Goal: Information Seeking & Learning: Check status

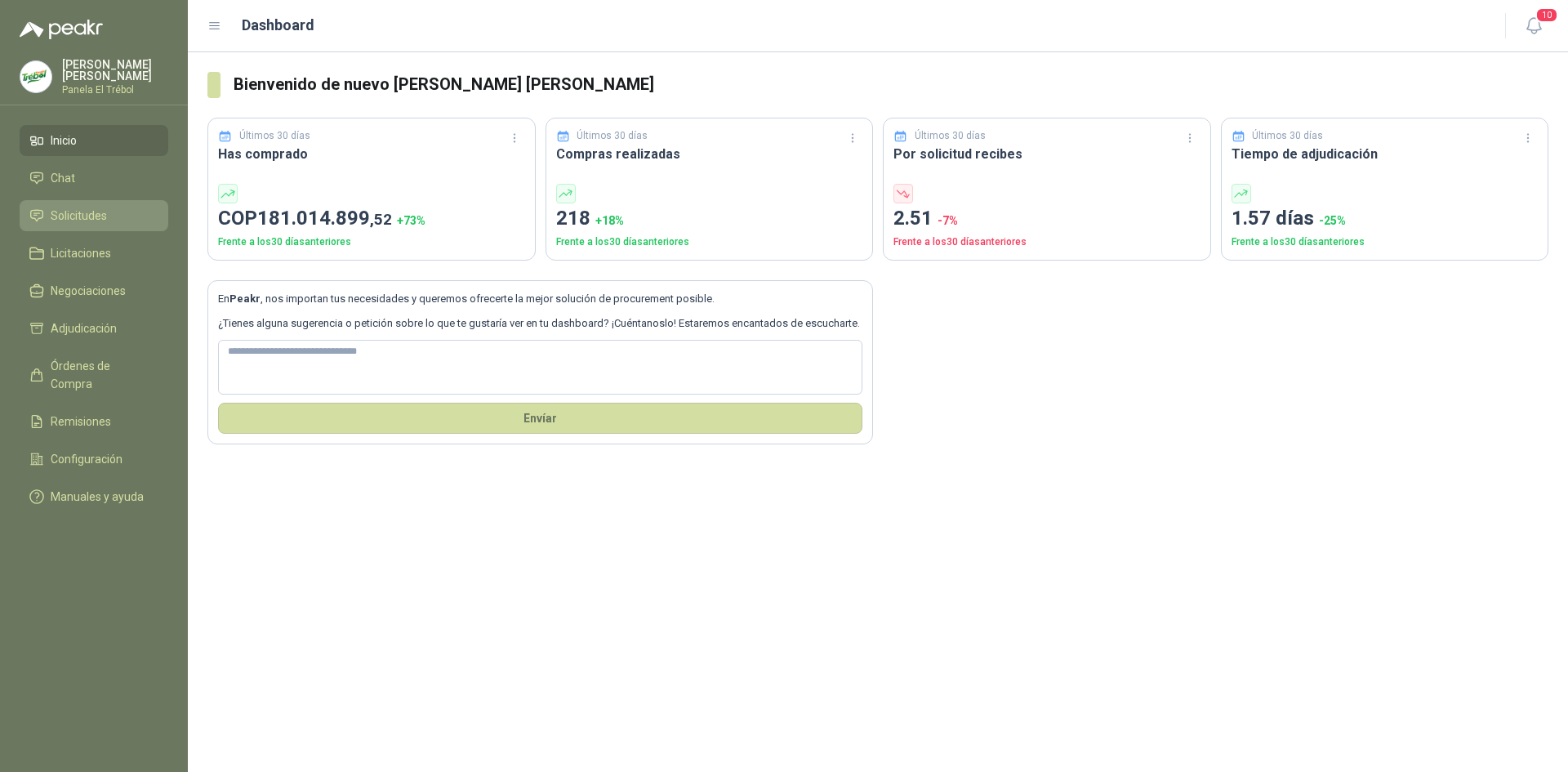
click at [93, 225] on span "Solicitudes" at bounding box center [78, 215] width 56 height 18
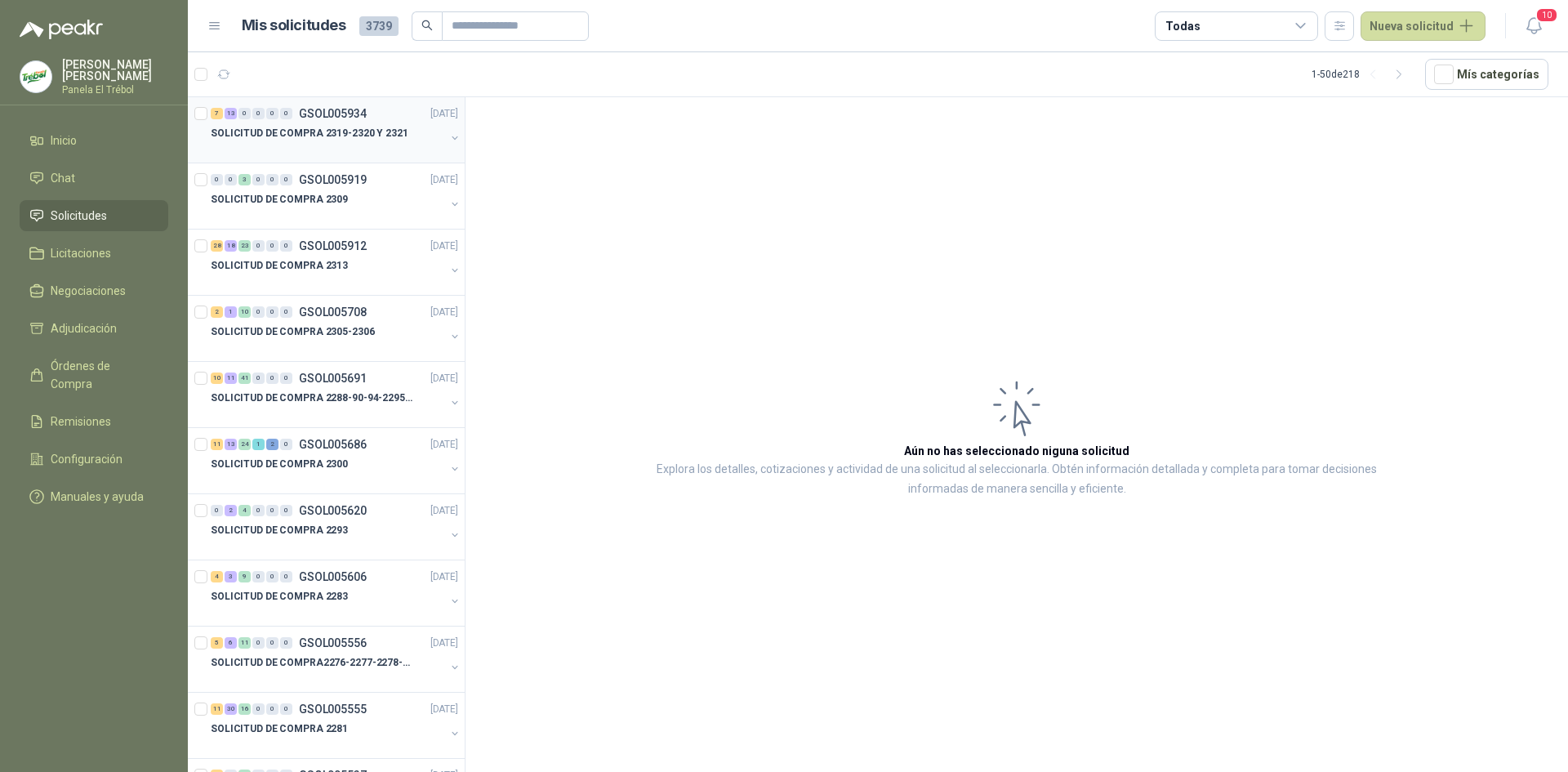
click at [432, 138] on div "SOLICITUD DE COMPRA 2319-2320 Y 2321" at bounding box center [336, 139] width 251 height 33
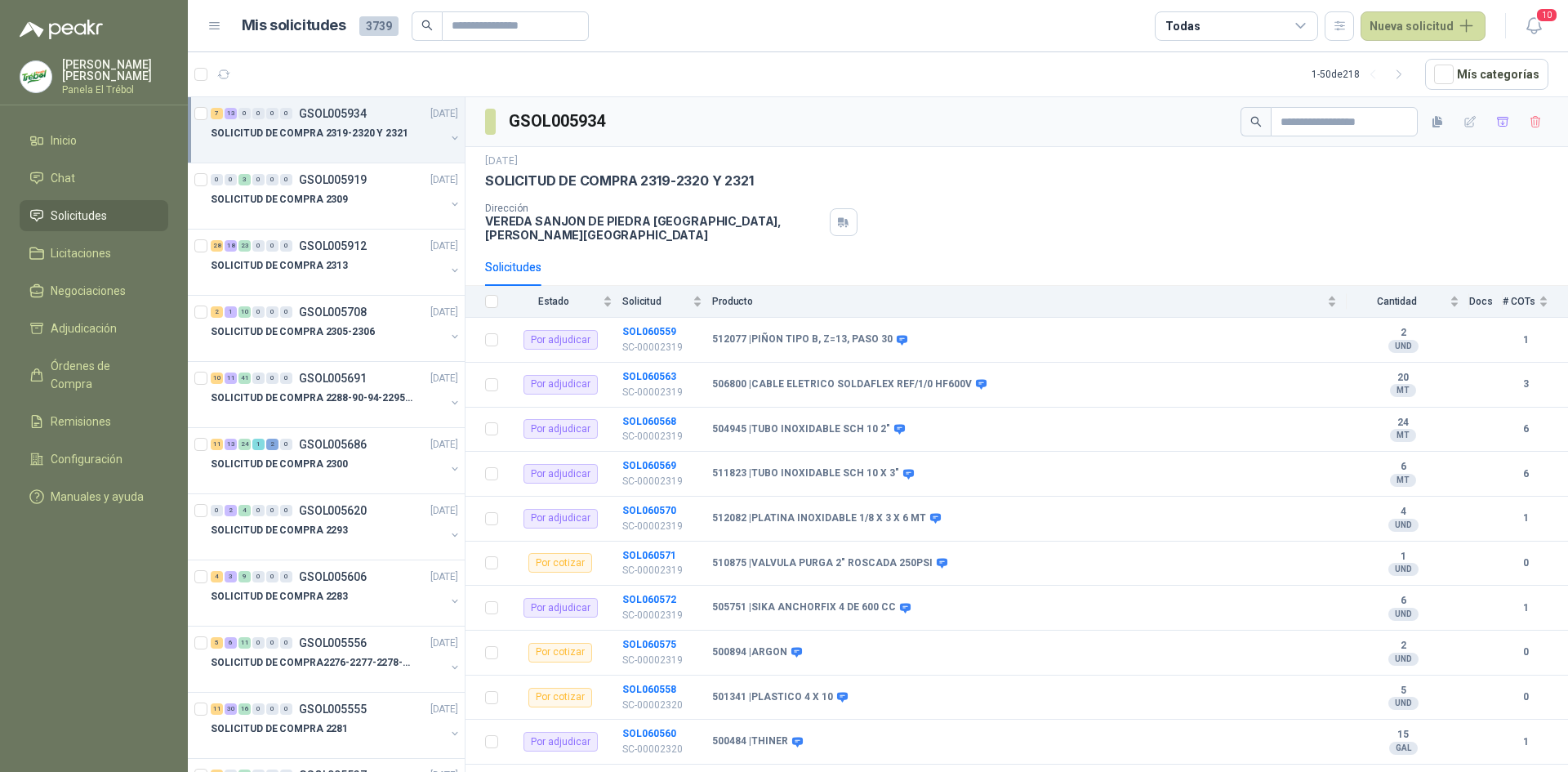
click at [448, 136] on button "button" at bounding box center [454, 138] width 13 height 13
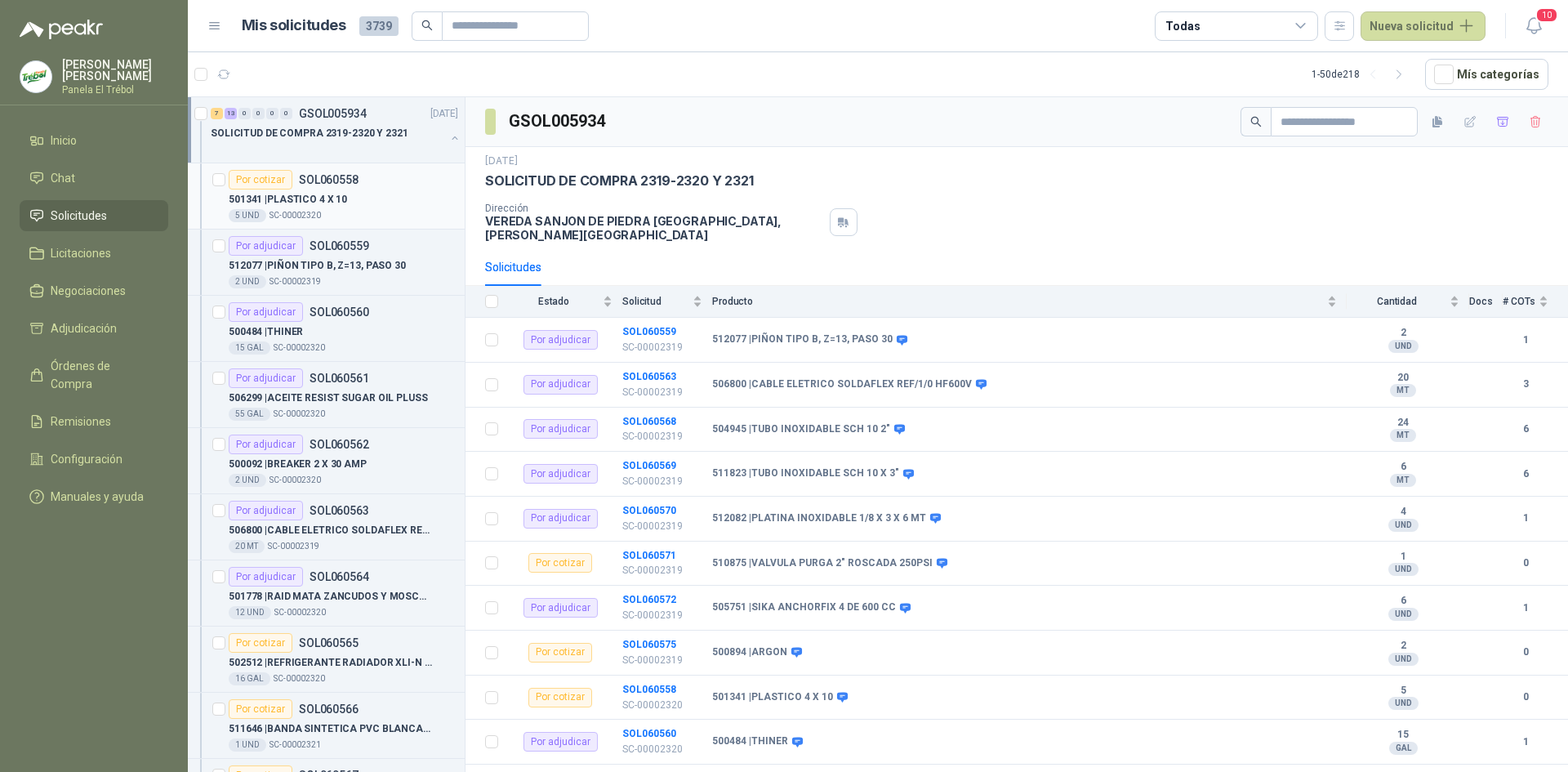
scroll to position [6, 0]
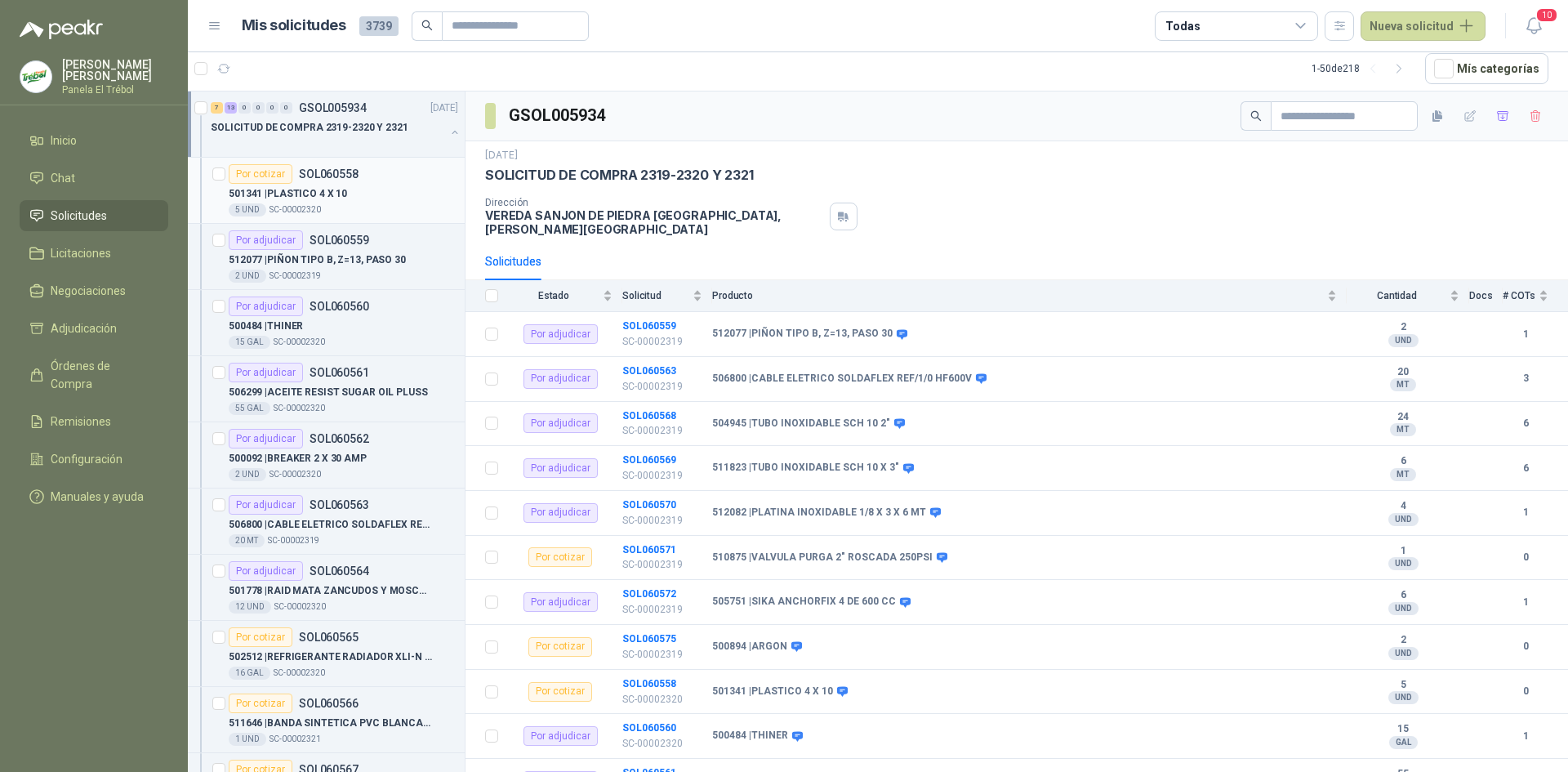
click at [312, 200] on p "501341 | PLASTICO 4 X 10" at bounding box center [288, 194] width 118 height 15
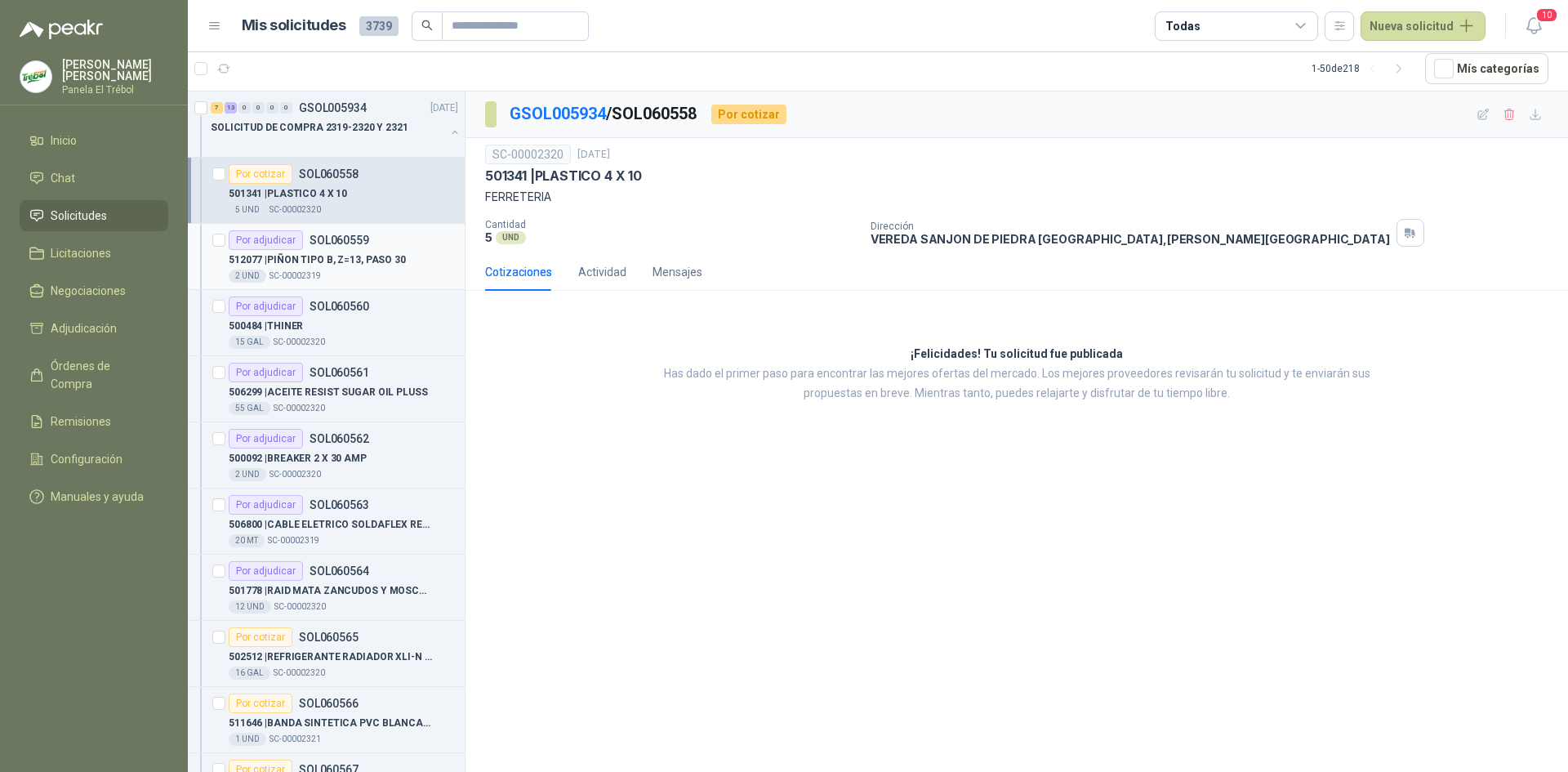
click at [336, 272] on div "2 UND  SC-00002319" at bounding box center [343, 275] width 230 height 13
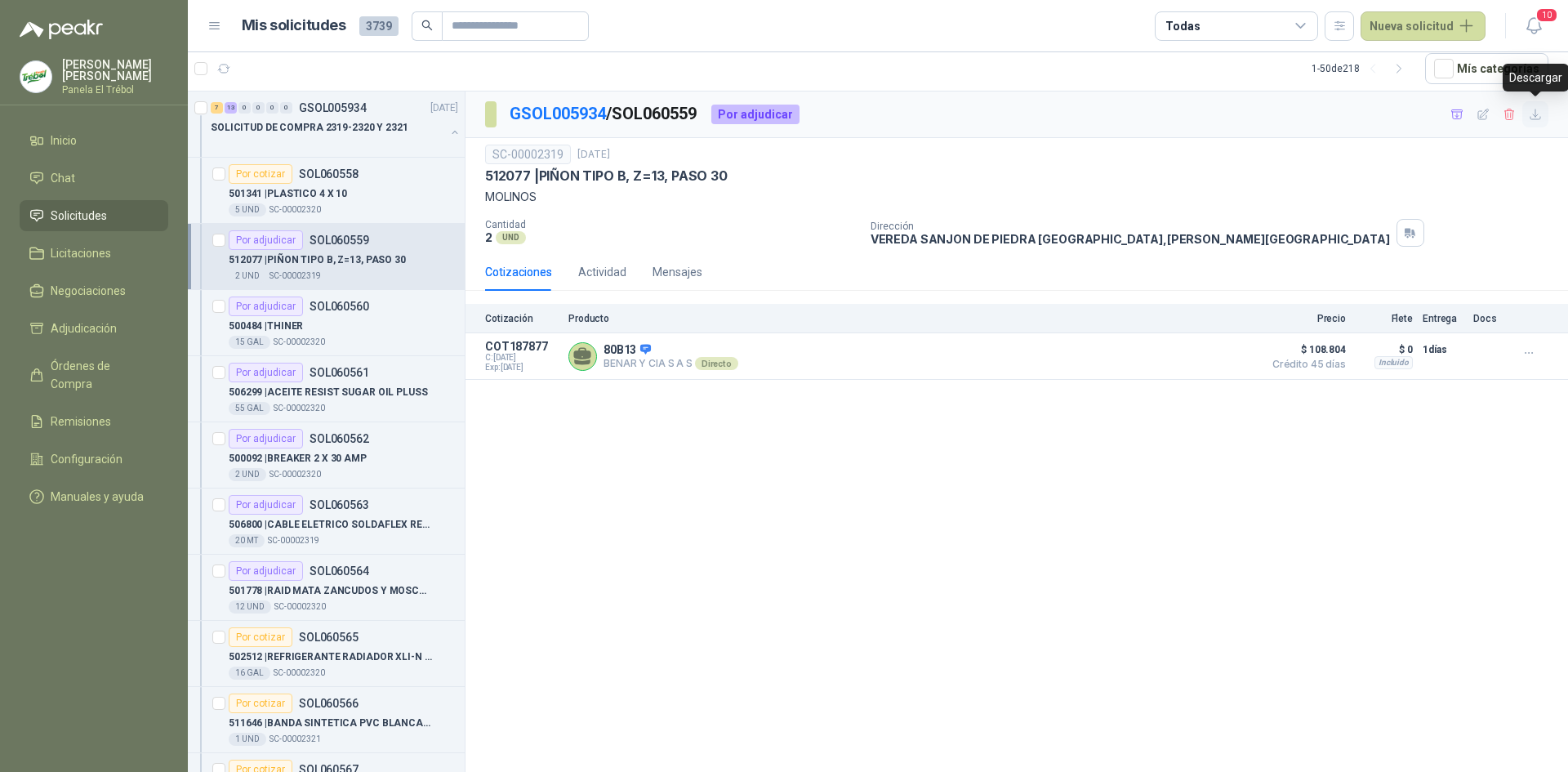
click at [1538, 117] on icon "button" at bounding box center [1536, 114] width 14 height 14
click at [279, 327] on p "500484 | THINER" at bounding box center [265, 326] width 75 height 15
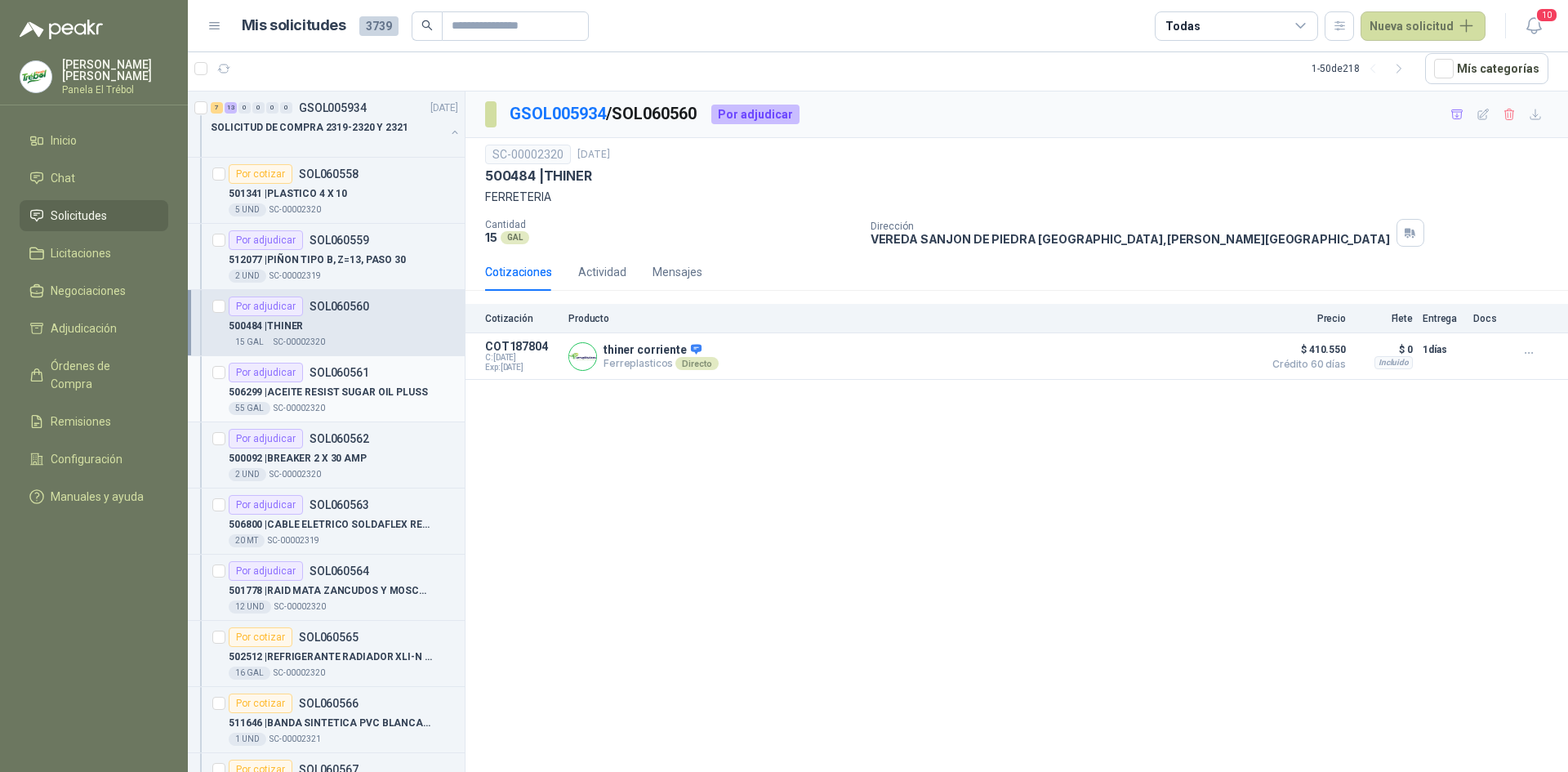
click at [338, 387] on p "506299 | ACEITE RESIST SUGAR OIL PLUSS" at bounding box center [328, 392] width 200 height 15
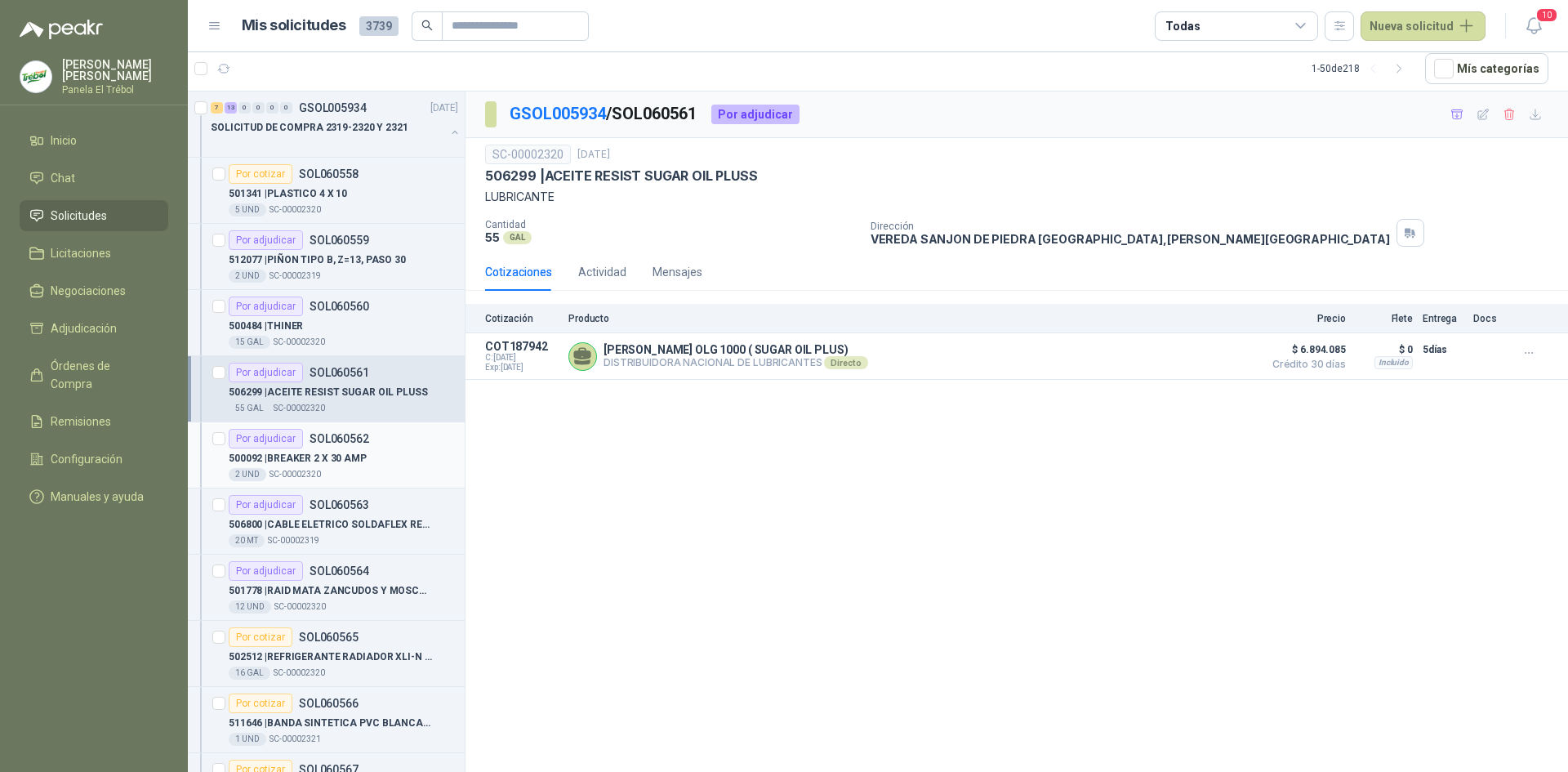
click at [310, 456] on p "500092 | BREAKER 2 X 30 AMP" at bounding box center [297, 458] width 138 height 15
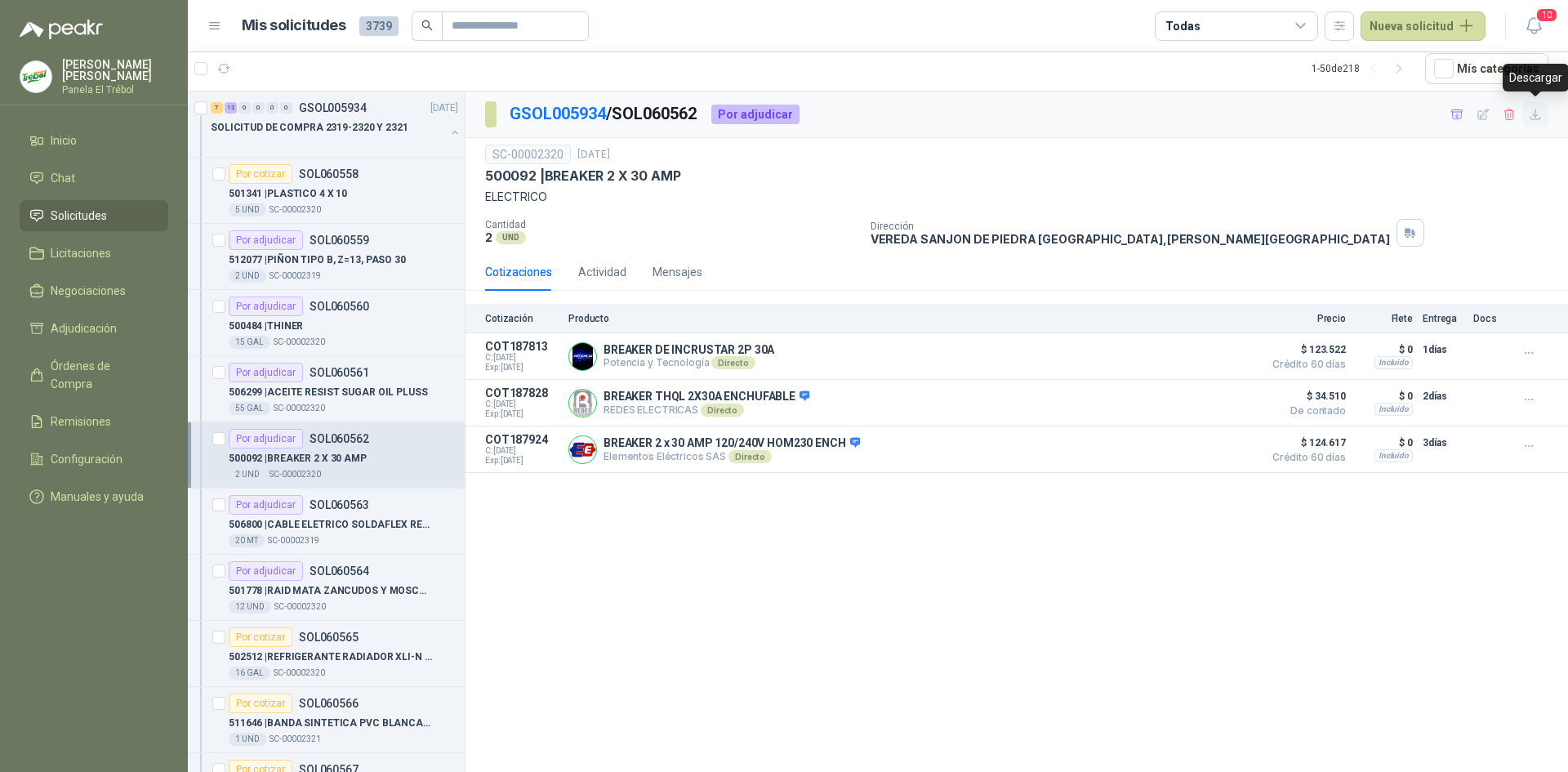
click at [1537, 112] on icon "button" at bounding box center [1536, 114] width 14 height 14
click at [317, 534] on div "506800 | CABLE ELETRICO SOLDAFLEX REF/1/0 HF600V" at bounding box center [343, 524] width 230 height 19
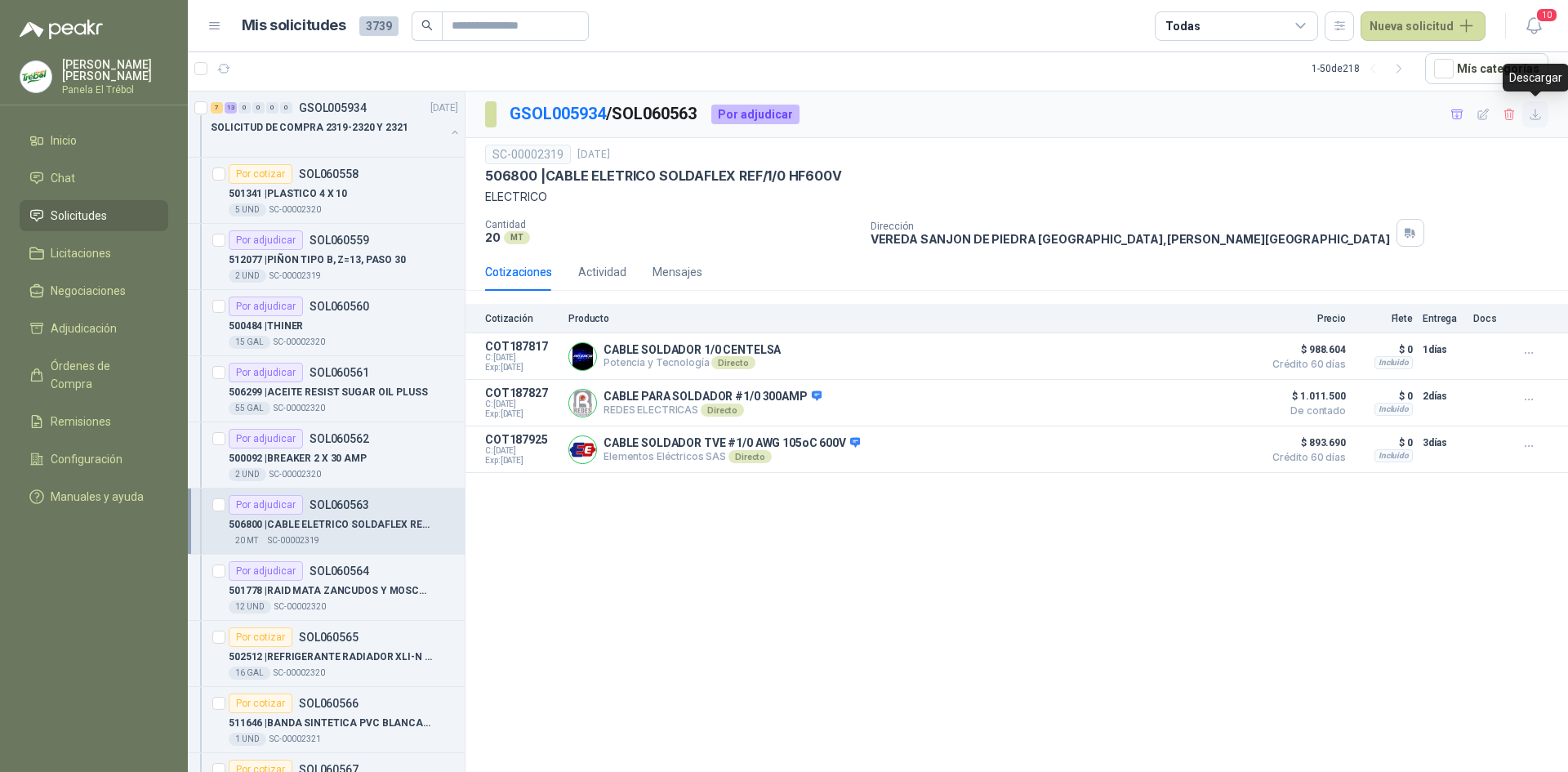
click at [1533, 114] on icon "button" at bounding box center [1535, 114] width 10 height 10
click at [324, 586] on p "501778 | RAID [PERSON_NAME] ZANCUDOS Y MOSCAS" at bounding box center [330, 591] width 203 height 15
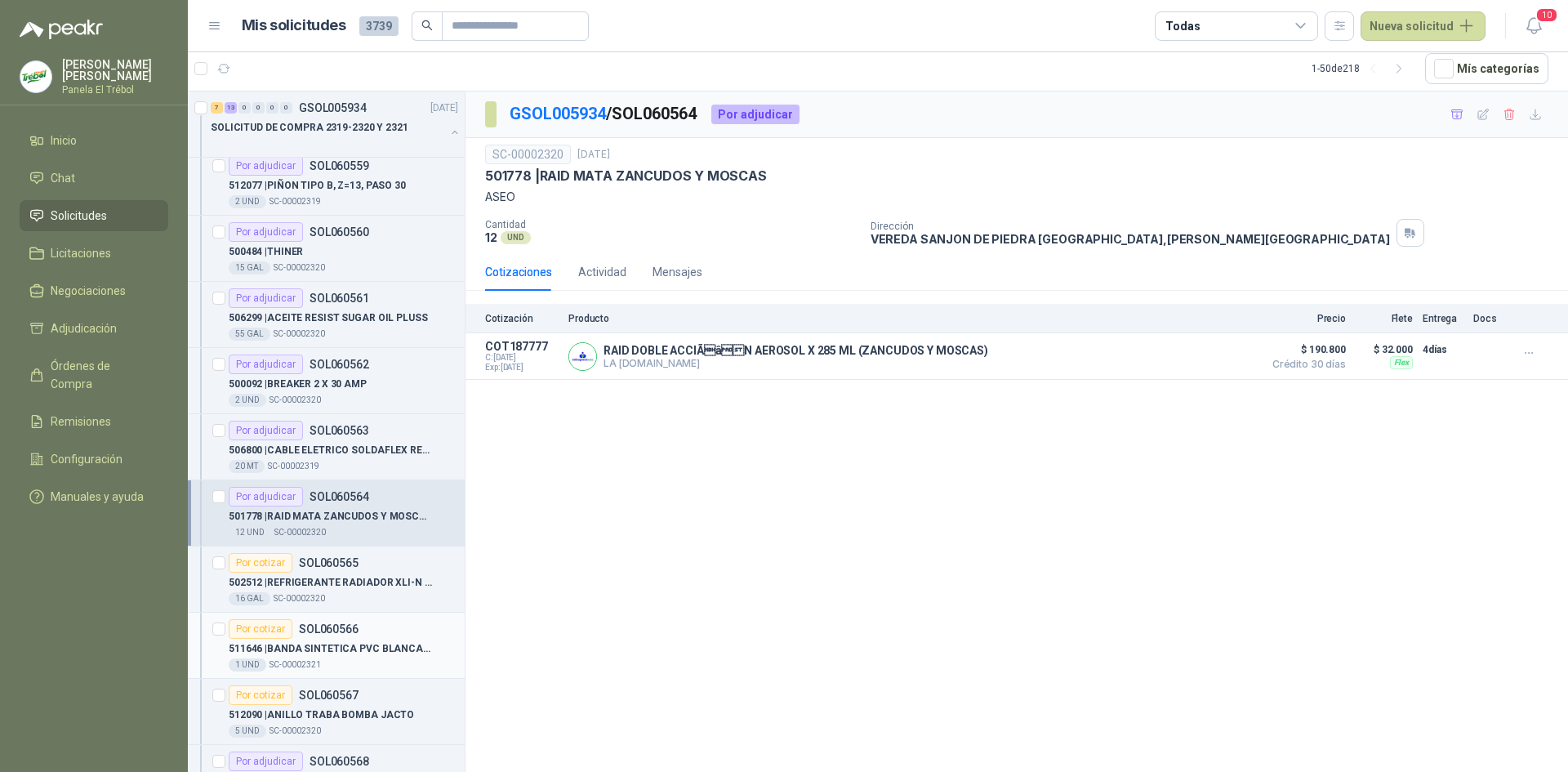
scroll to position [164, 0]
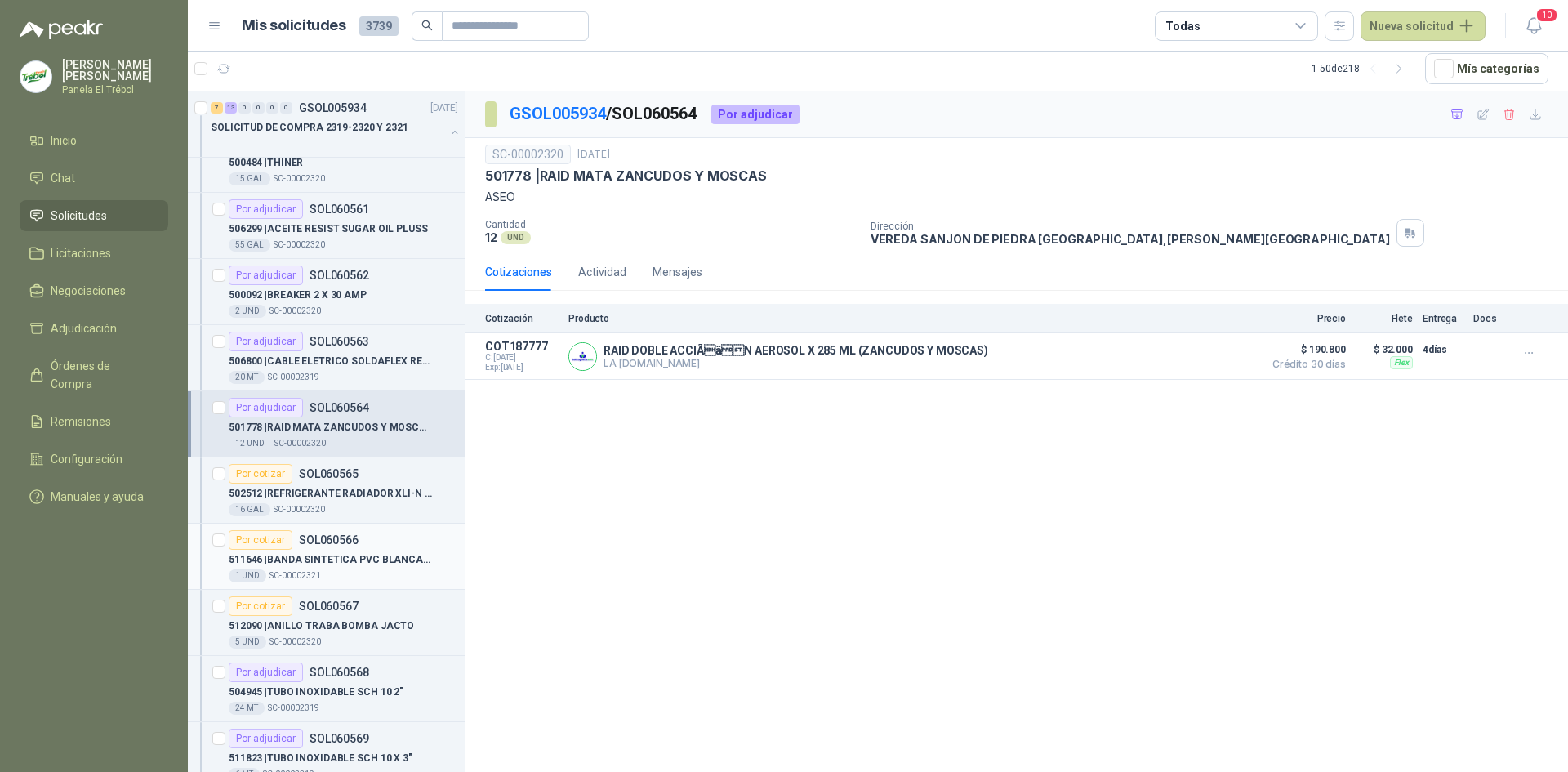
click at [312, 557] on p "511646 | BANDA SINTETICA PVC [PERSON_NAME] 3.2[PERSON_NAME]" at bounding box center [330, 560] width 203 height 15
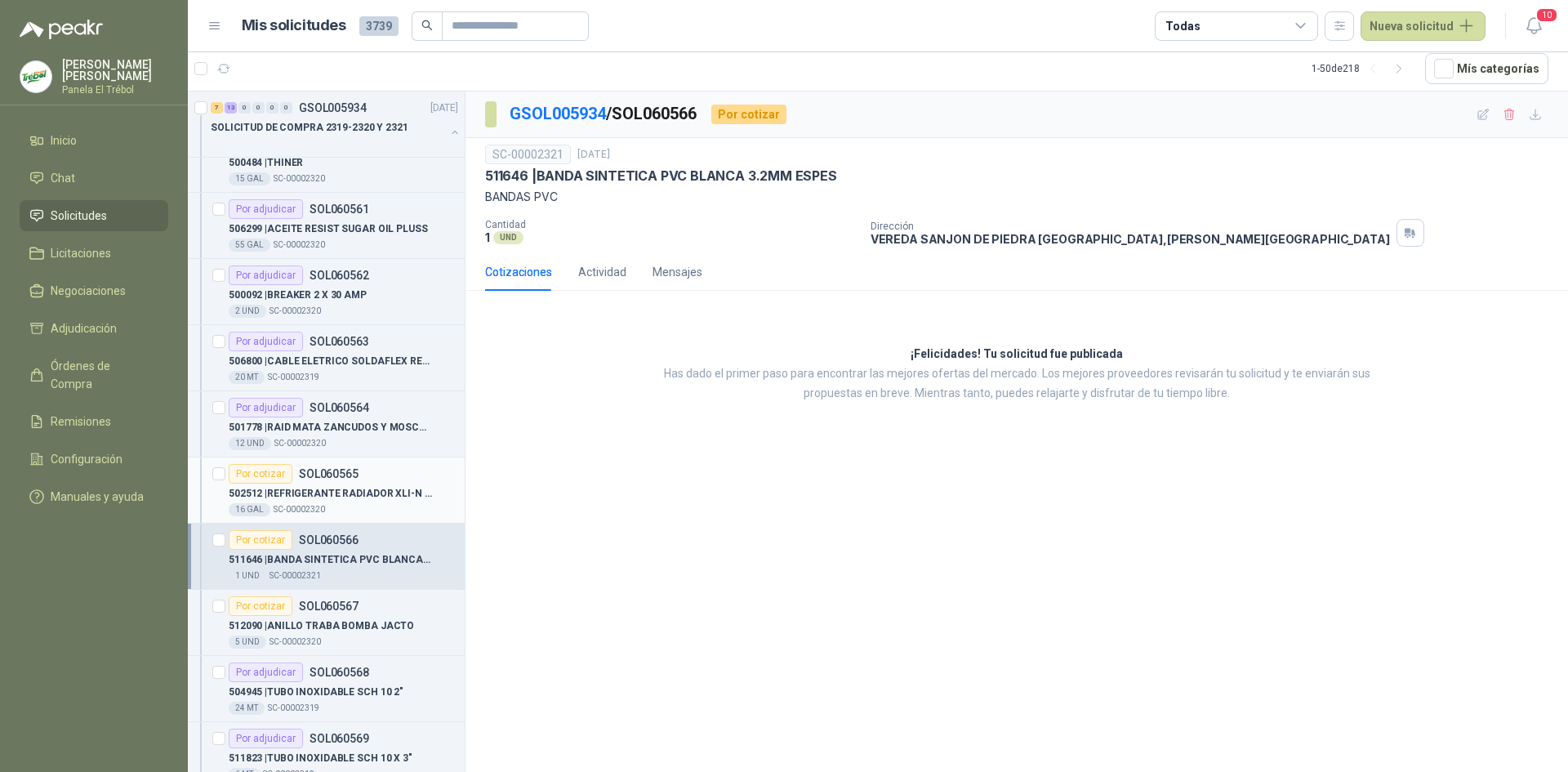
click at [318, 498] on p "502512 | REFRIGERANTE RADIADOR XLI-N [DOMAIN_NAME]" at bounding box center [330, 494] width 203 height 15
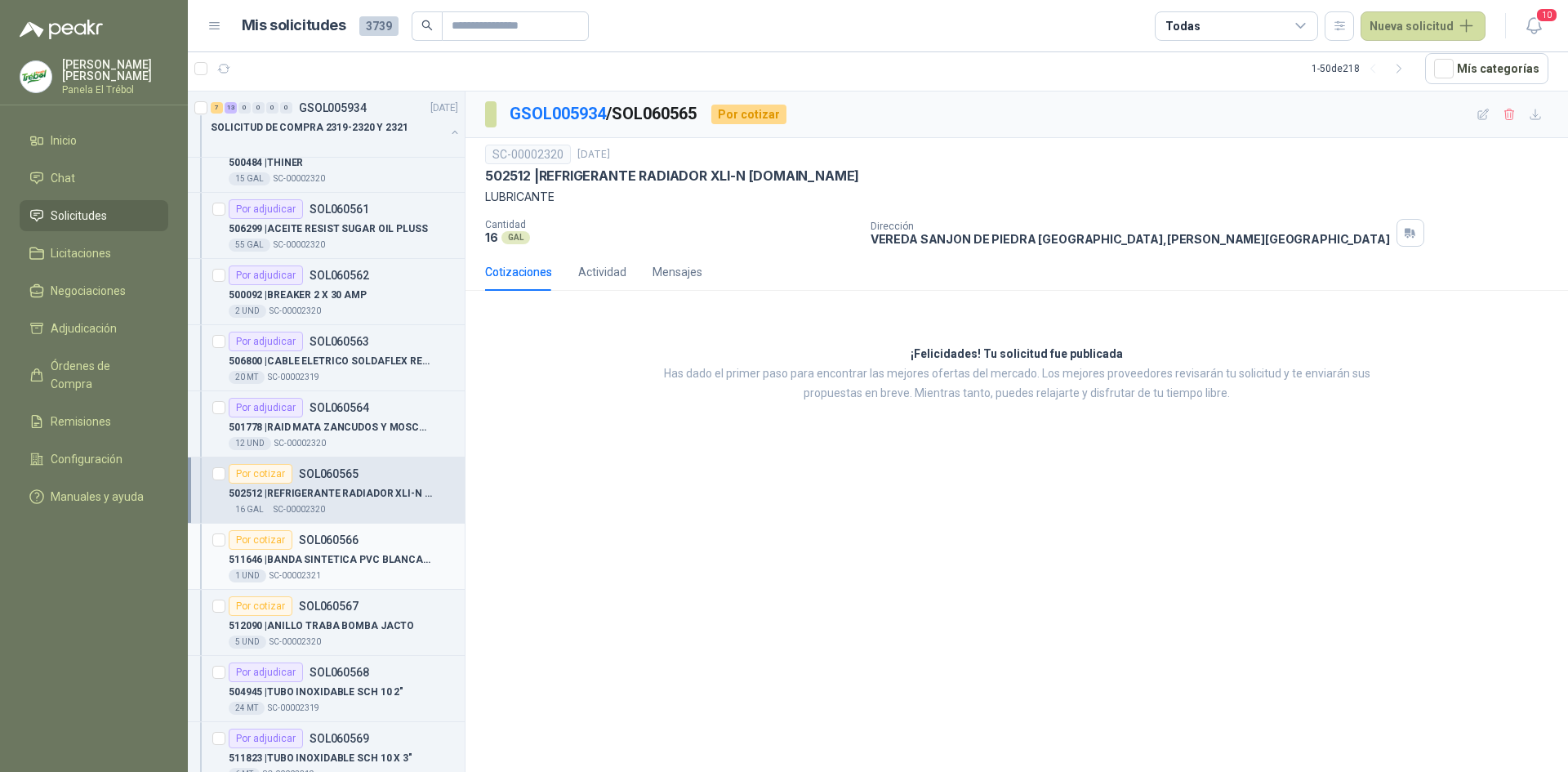
click at [275, 549] on div "Por cotizar" at bounding box center [261, 540] width 64 height 19
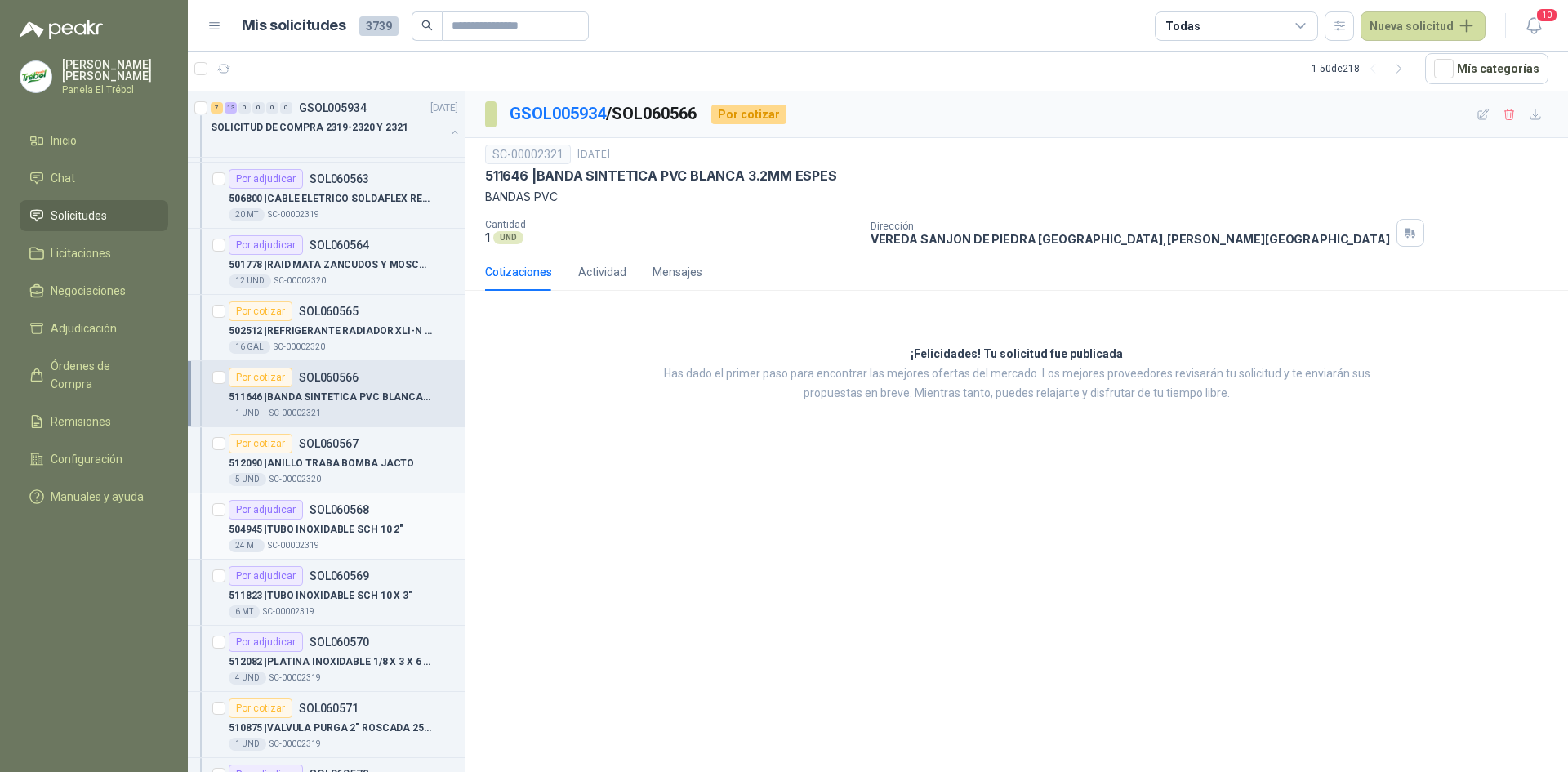
scroll to position [326, 0]
click at [316, 472] on div "512090 | [PERSON_NAME] BOMBA JACTO" at bounding box center [343, 462] width 230 height 19
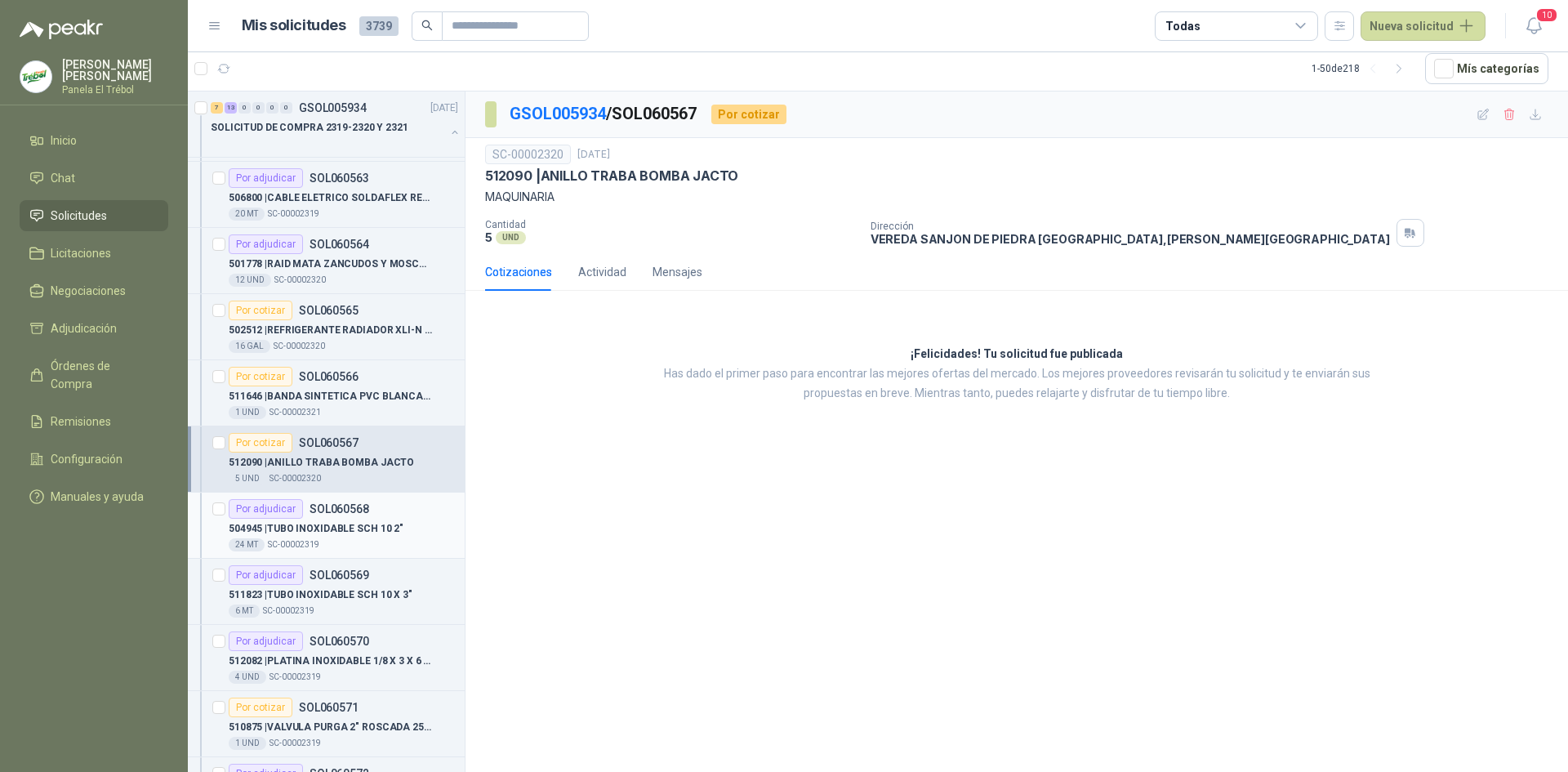
click at [339, 535] on p "504945 | TUBO INOXIDABLE SCH 10 2"" at bounding box center [316, 529] width 174 height 15
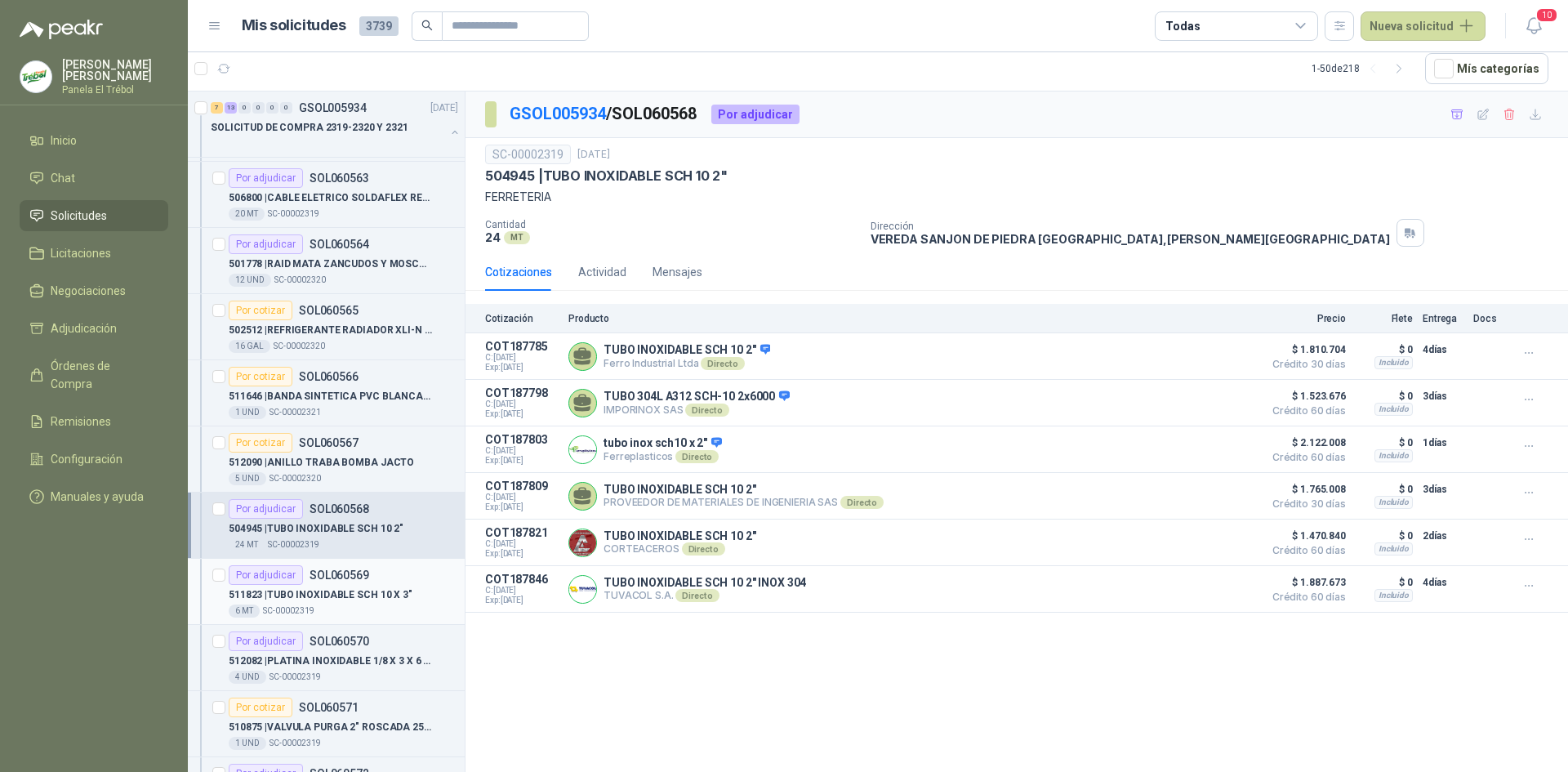
click at [321, 581] on p "SOL060569" at bounding box center [340, 575] width 60 height 12
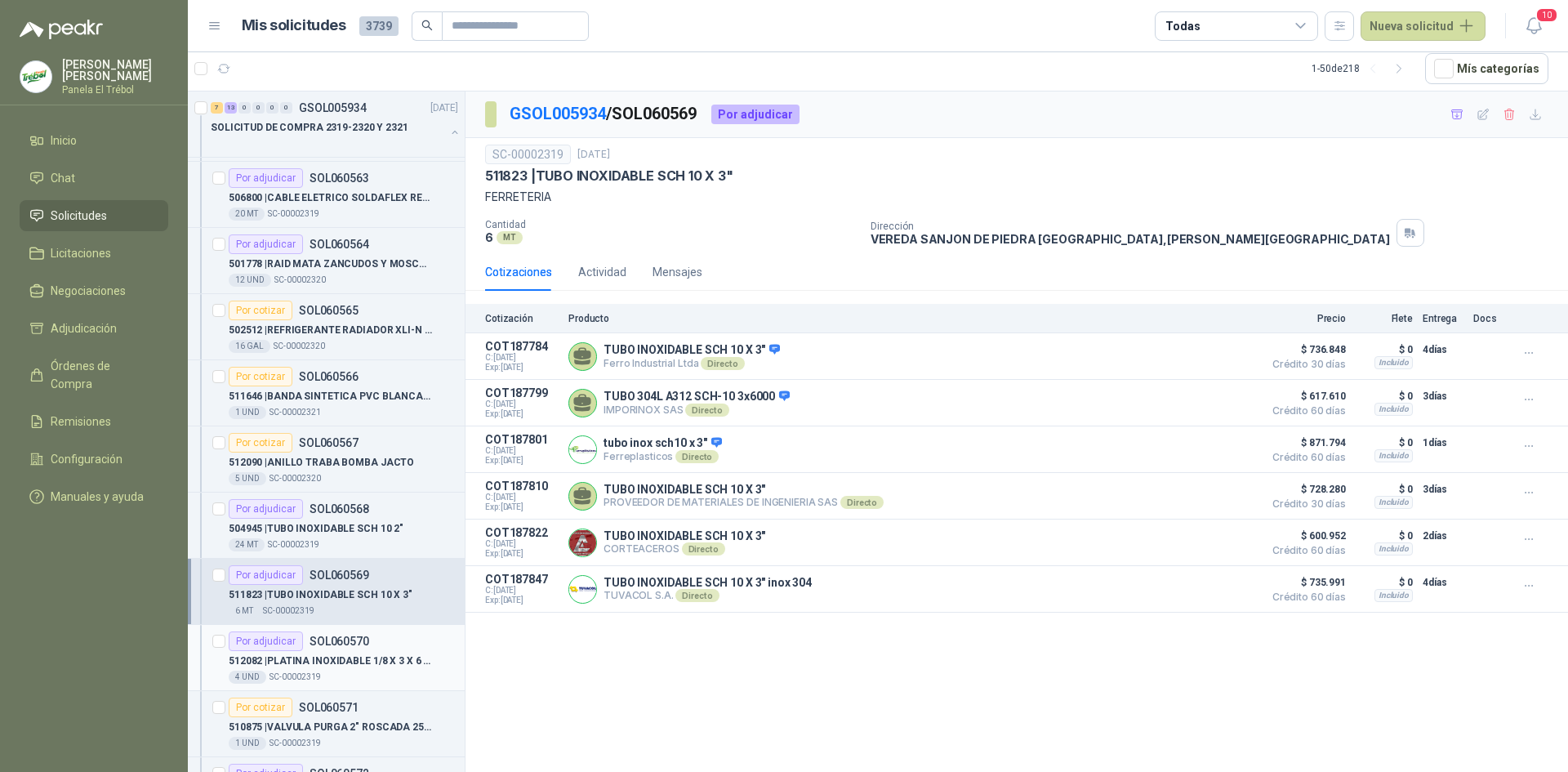
click at [354, 660] on p "512082 | PLATINA INOXIDABLE 1/8 X 3 X 6 MT" at bounding box center [330, 662] width 203 height 15
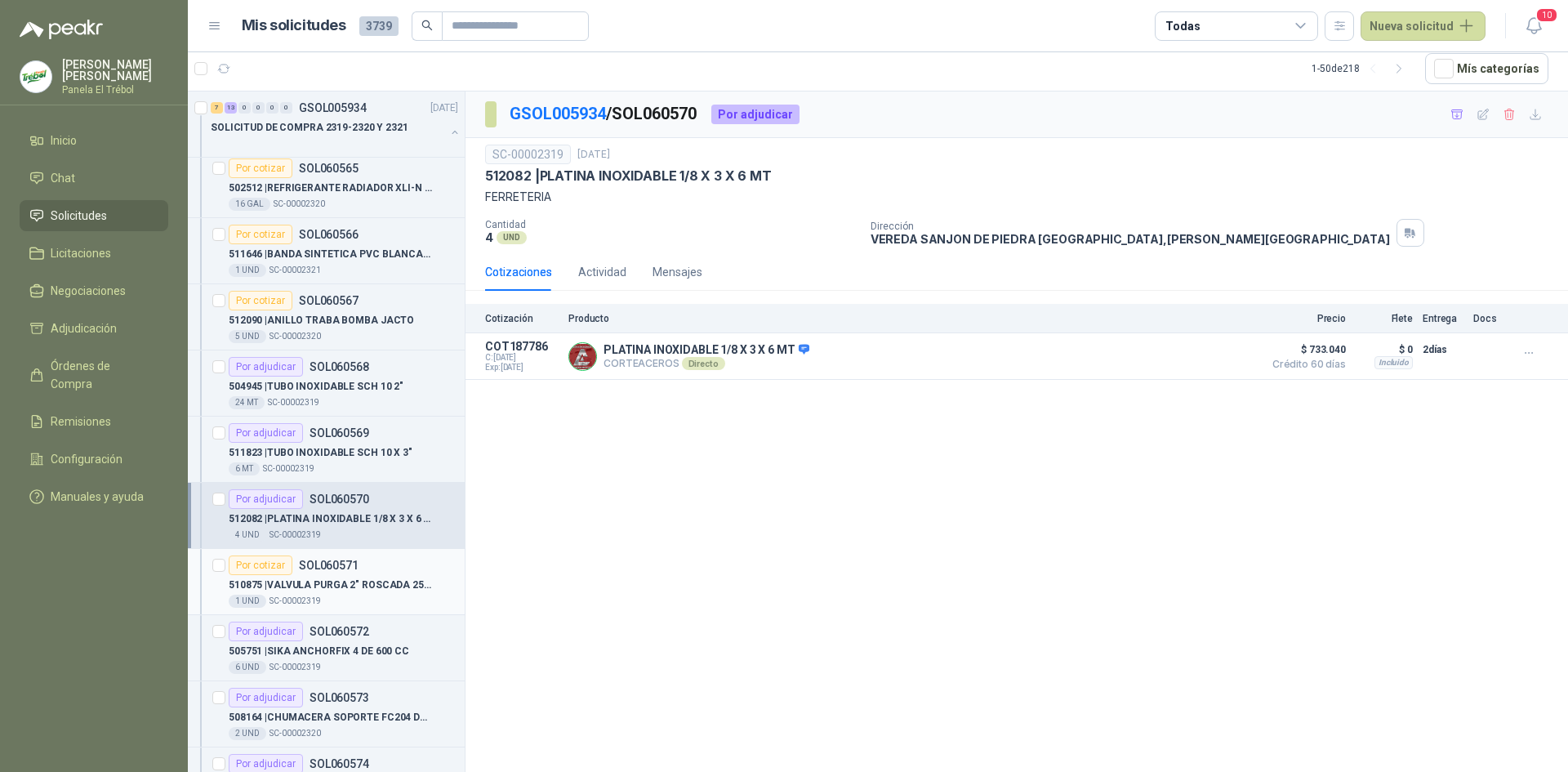
scroll to position [490, 0]
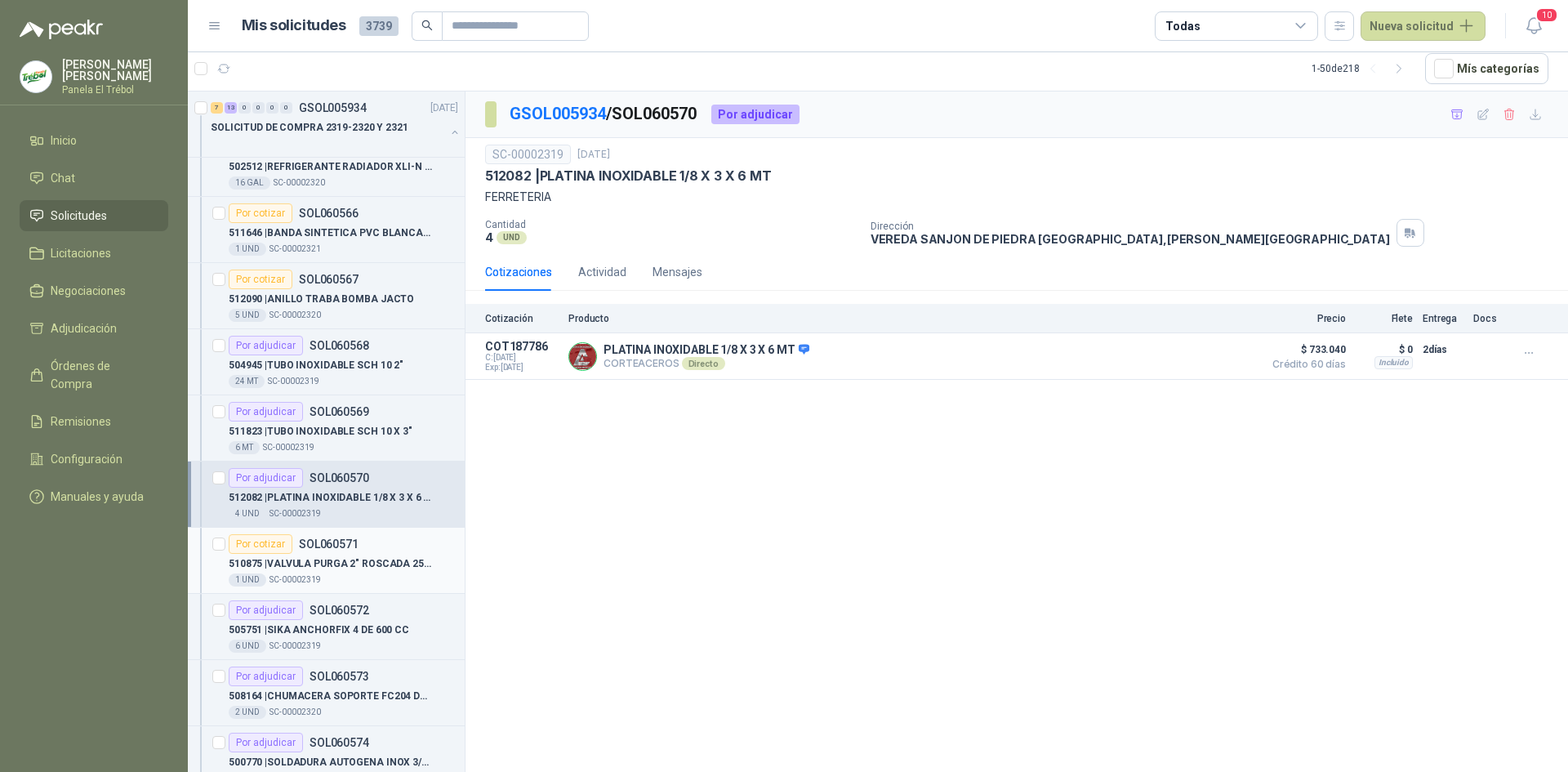
click at [350, 565] on p "510875 | VALVULA PURGA 2" ROSCADA 250PSI" at bounding box center [330, 564] width 203 height 15
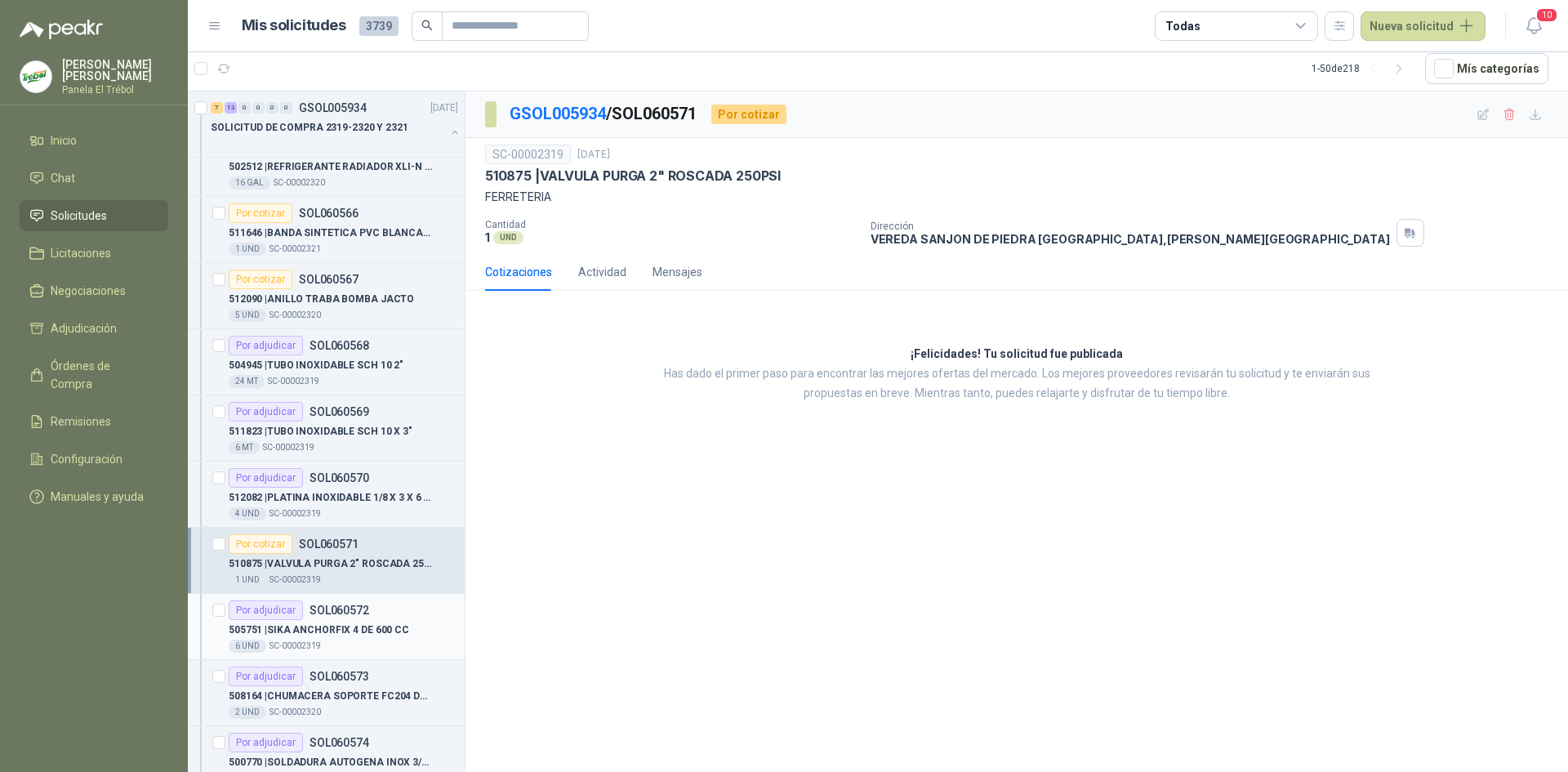
click at [354, 618] on div "Por adjudicar SOL060572" at bounding box center [298, 610] width 140 height 19
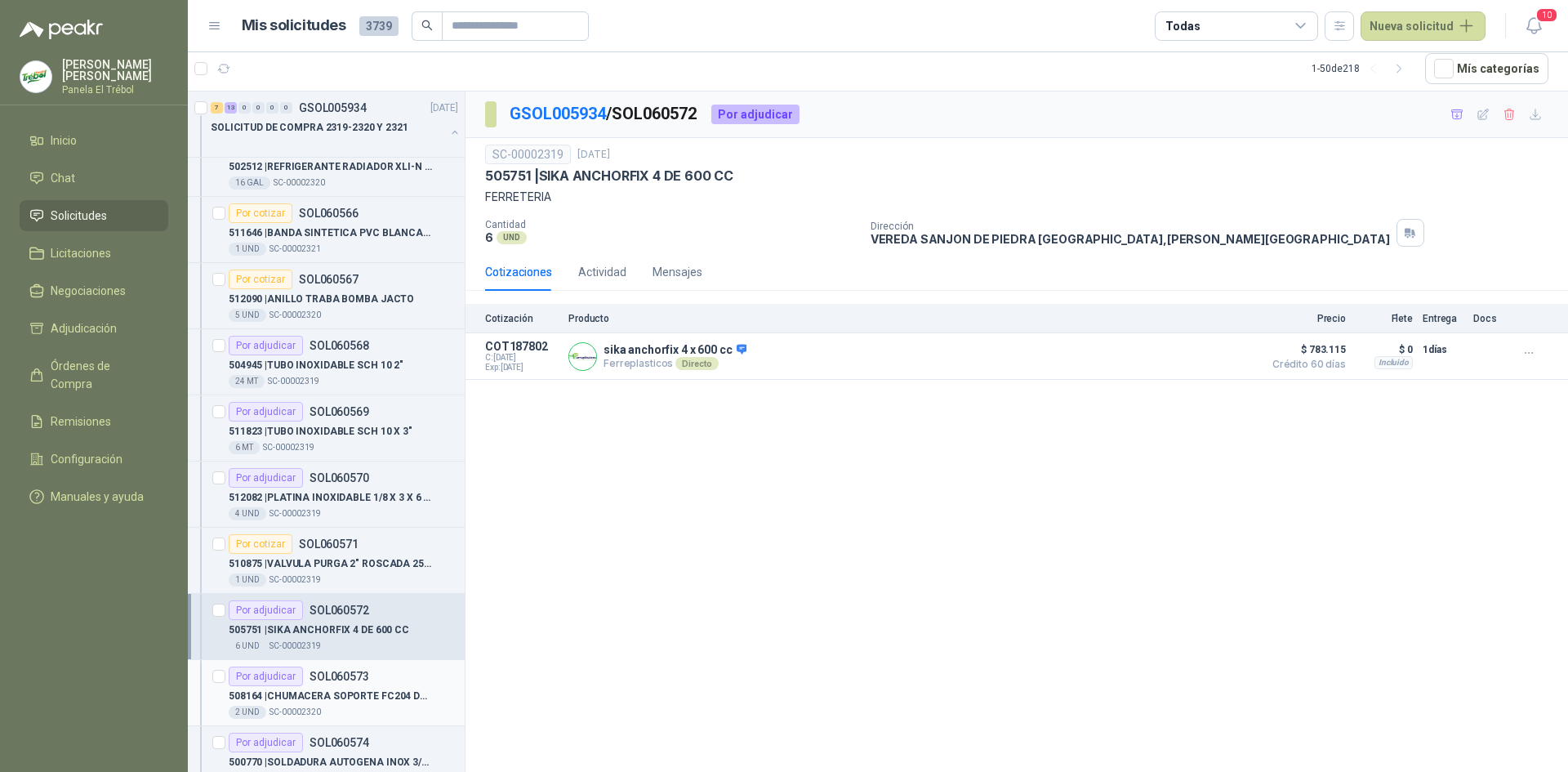
click at [336, 686] on div "Por adjudicar SOL060573" at bounding box center [298, 676] width 140 height 19
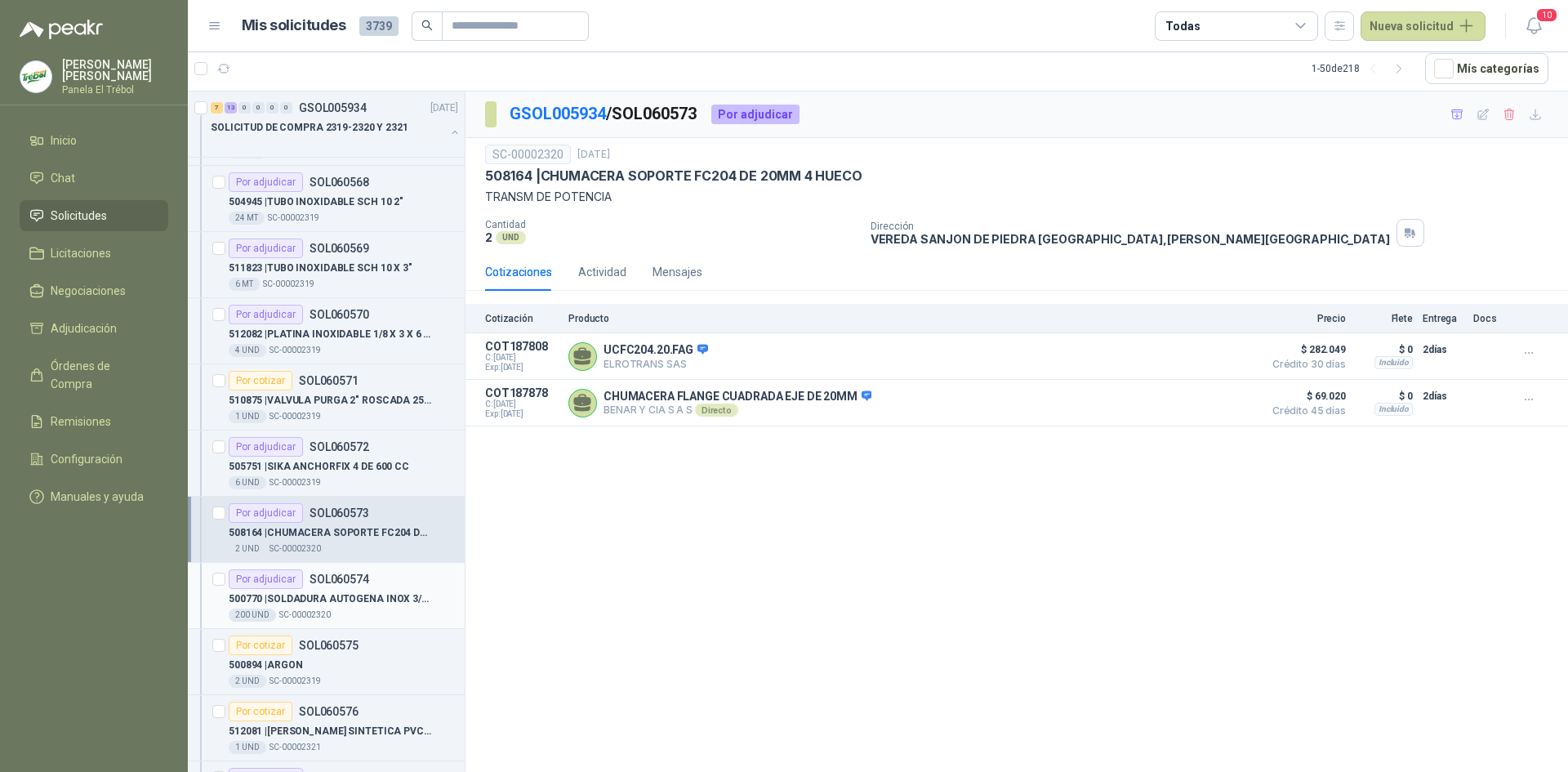
scroll to position [708, 0]
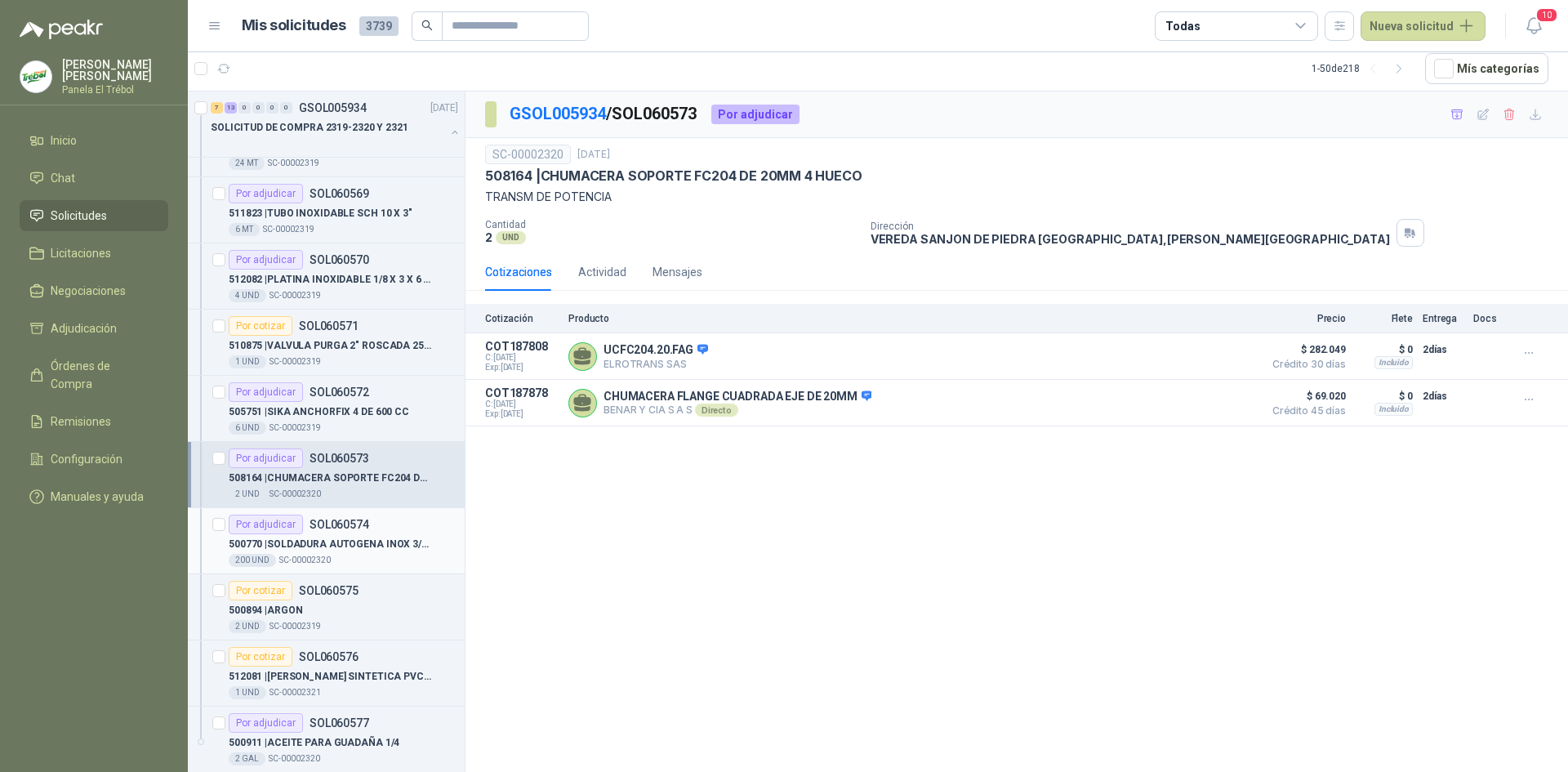
click at [348, 535] on div "Por adjudicar SOL060574 500770 | SOLDADURA AUTOGENA INOX 3/32 200 UND  SC-0000…" at bounding box center [343, 540] width 230 height 52
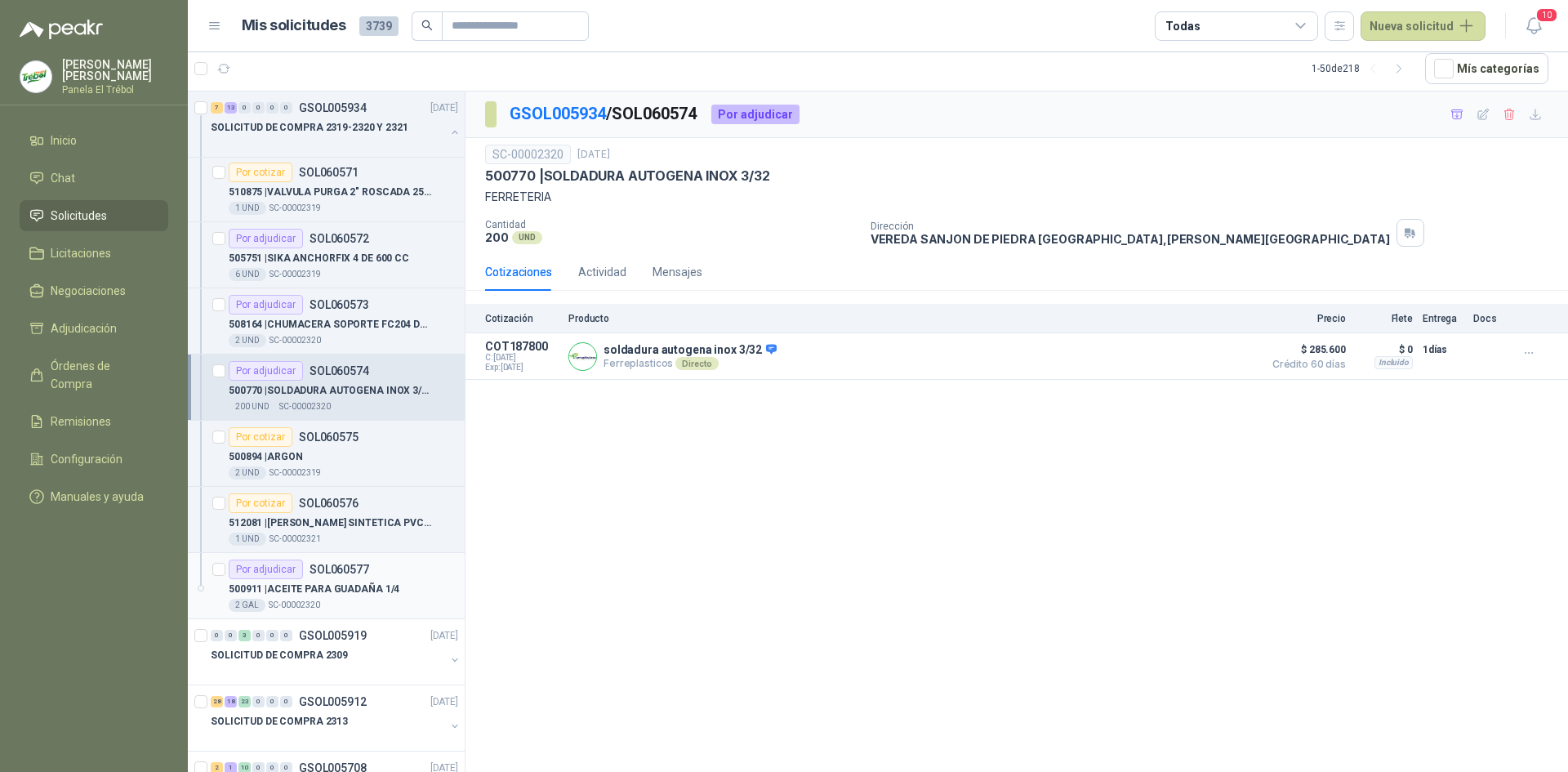
scroll to position [872, 0]
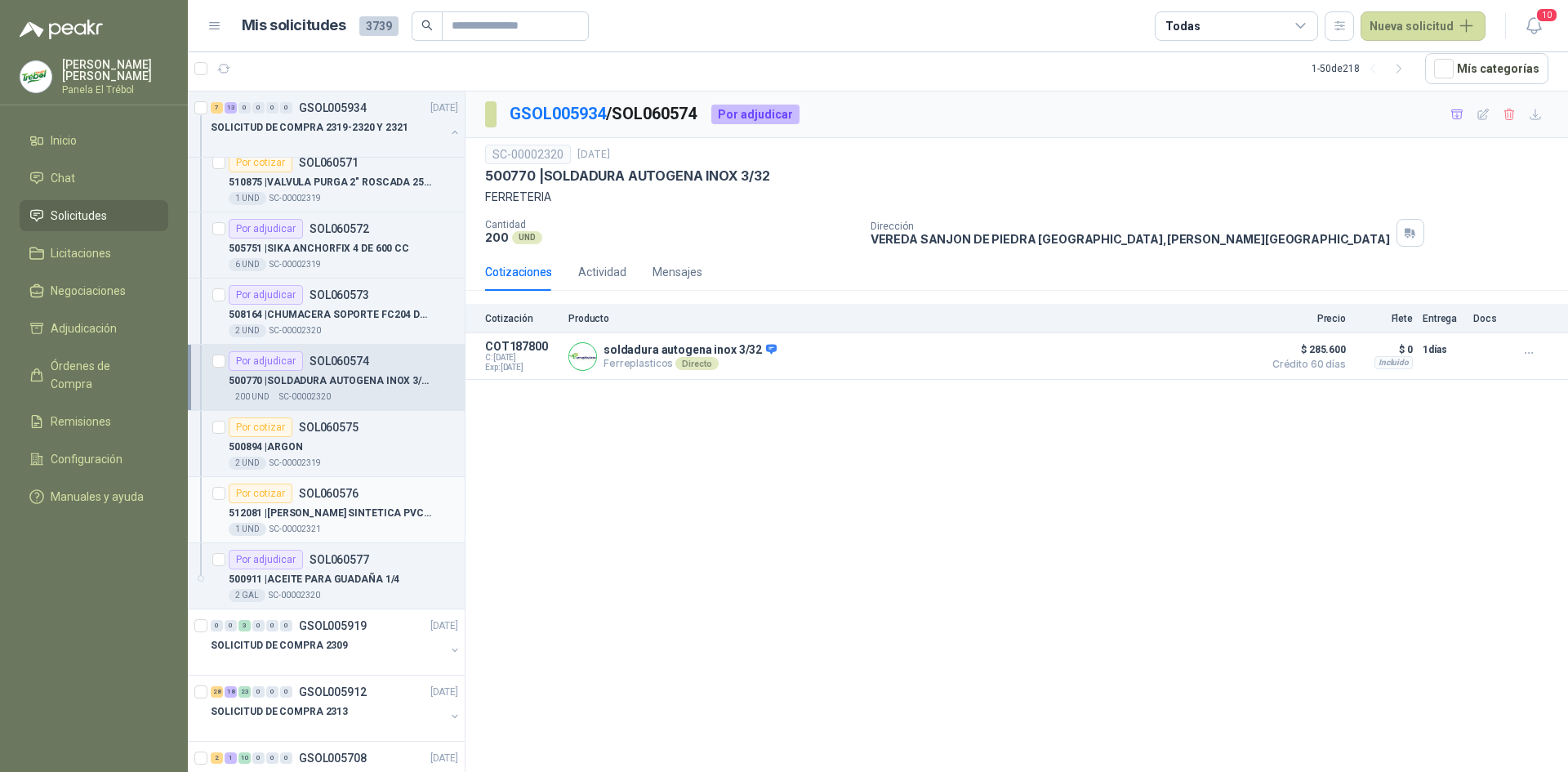
click at [325, 518] on p "512081 | [PERSON_NAME] SINTETICA PVC 3.2[PERSON_NAME]" at bounding box center [330, 513] width 203 height 15
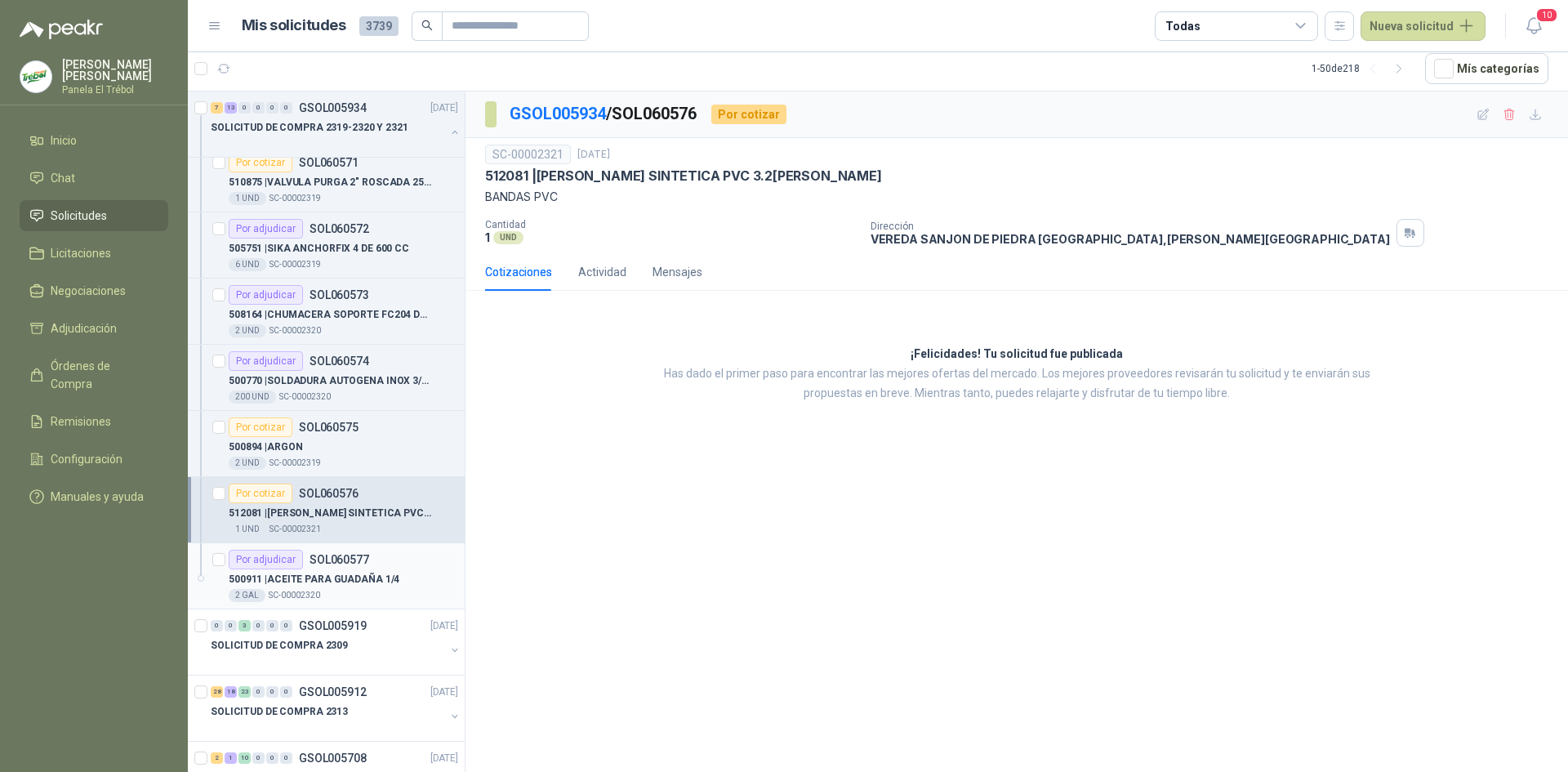
click at [299, 582] on p "500911 | ACEITE PARA GUADAÑA 1/4" at bounding box center [314, 579] width 170 height 15
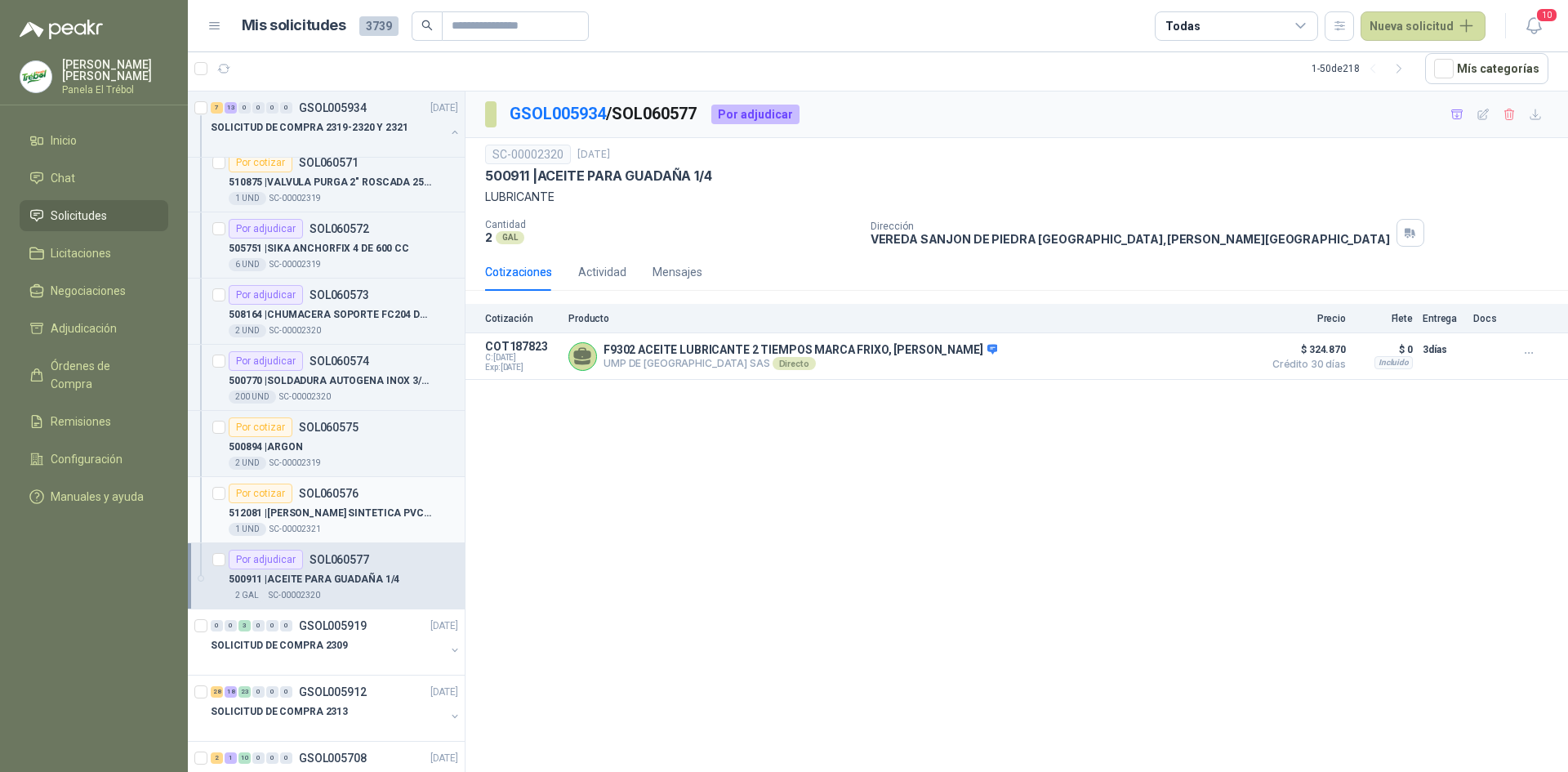
click at [318, 518] on p "512081 | [PERSON_NAME] SINTETICA PVC 3.2[PERSON_NAME]" at bounding box center [330, 513] width 203 height 15
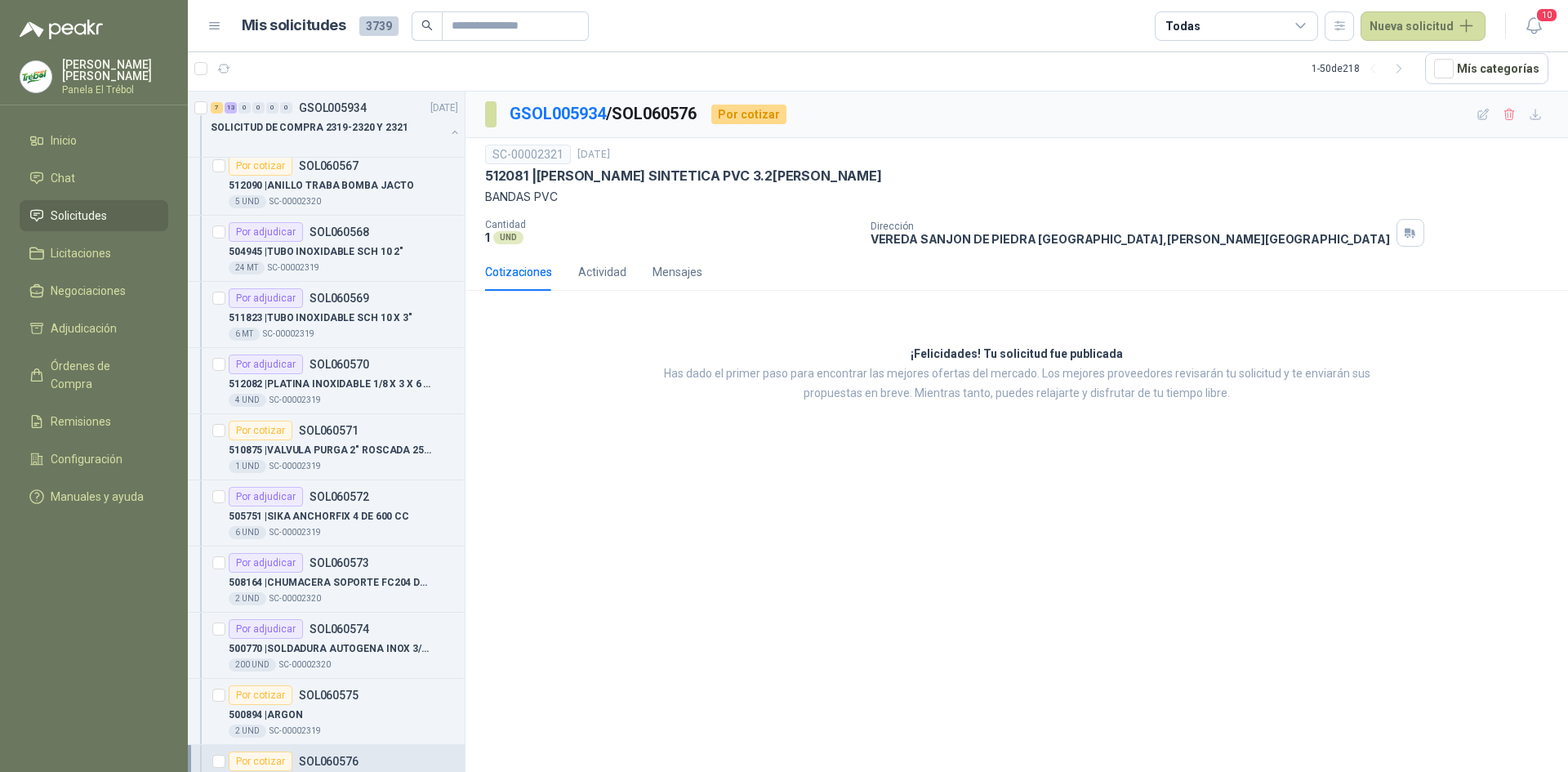
scroll to position [599, 0]
